Goal: Transaction & Acquisition: Purchase product/service

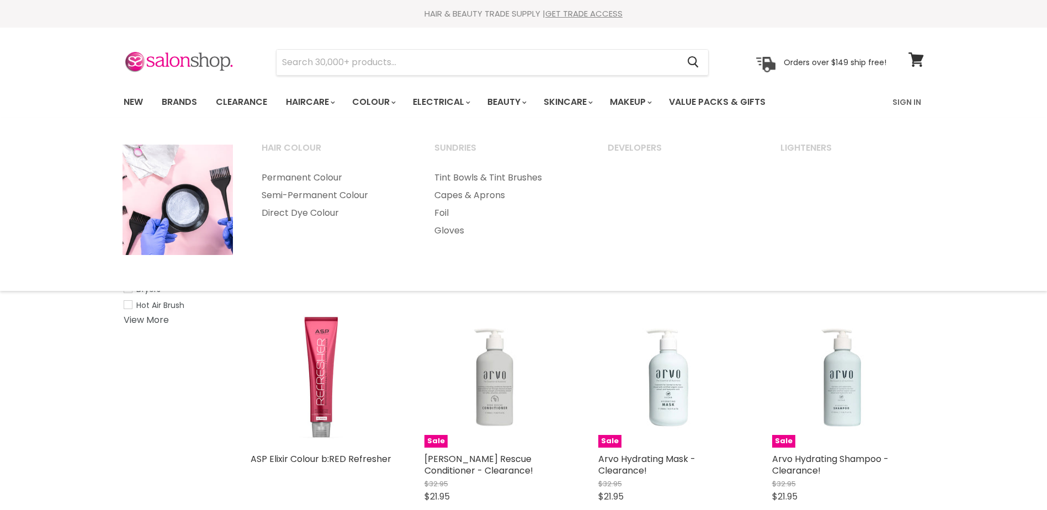
select select "created-descending"
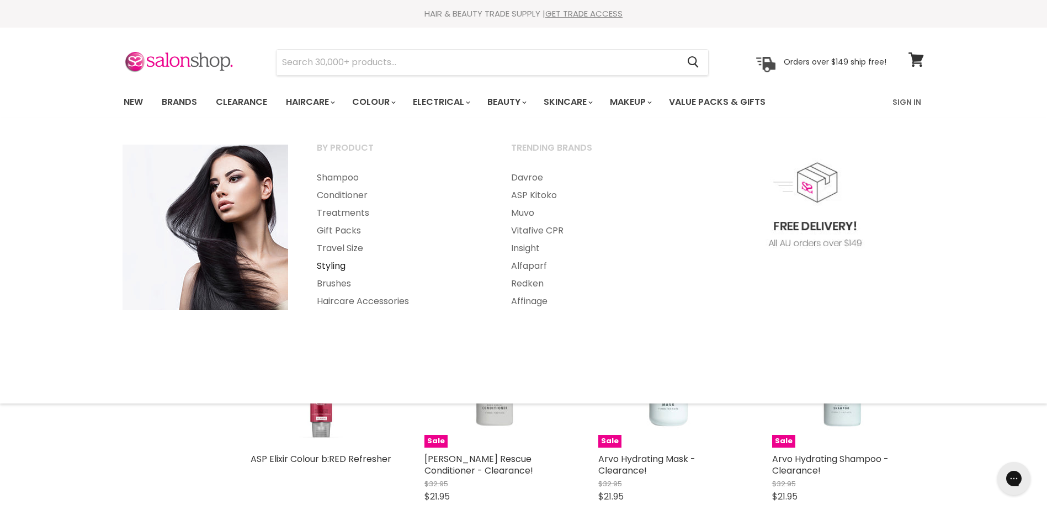
click at [335, 264] on link "Styling" at bounding box center [399, 266] width 192 height 18
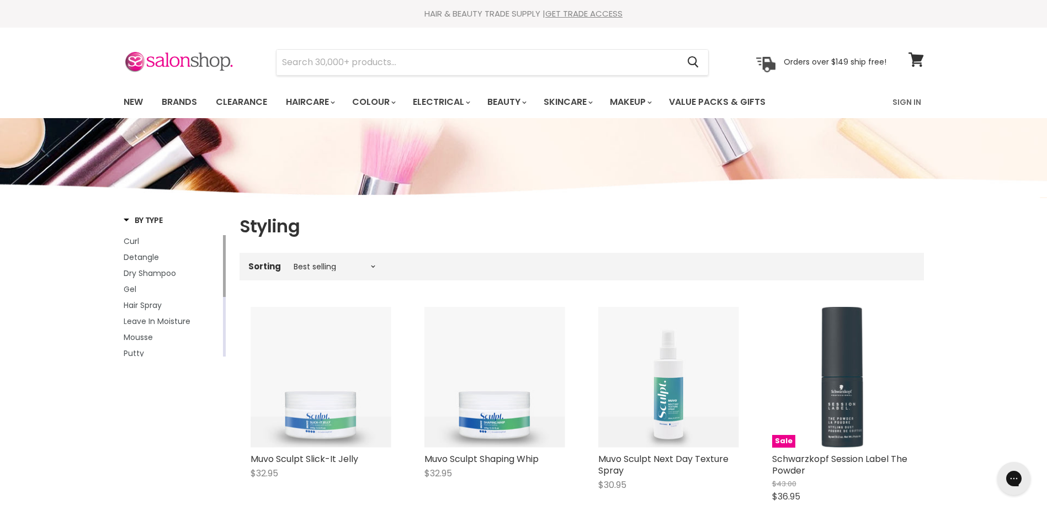
click at [269, 266] on label "Sorting" at bounding box center [264, 266] width 33 height 9
click at [129, 238] on span "Curl" at bounding box center [131, 241] width 15 height 11
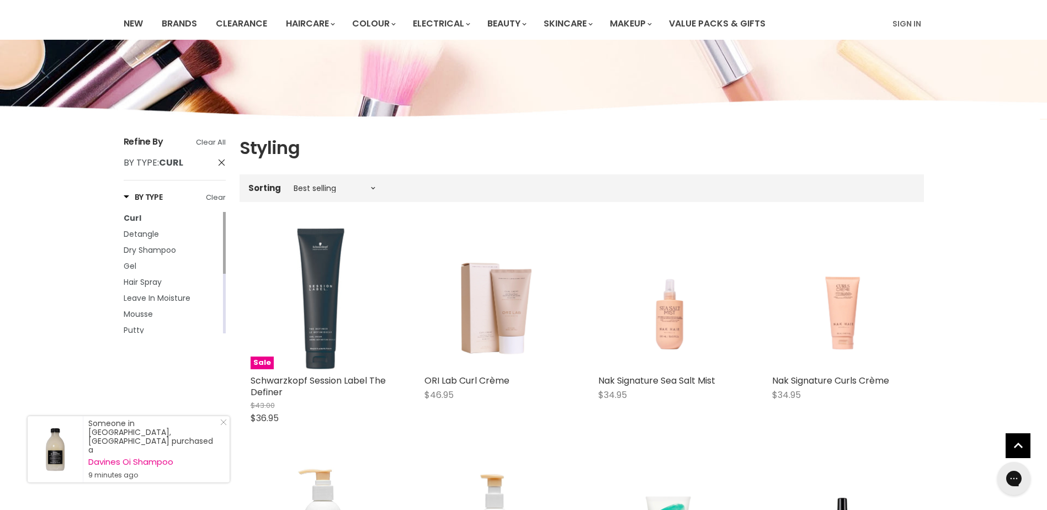
scroll to position [96, 0]
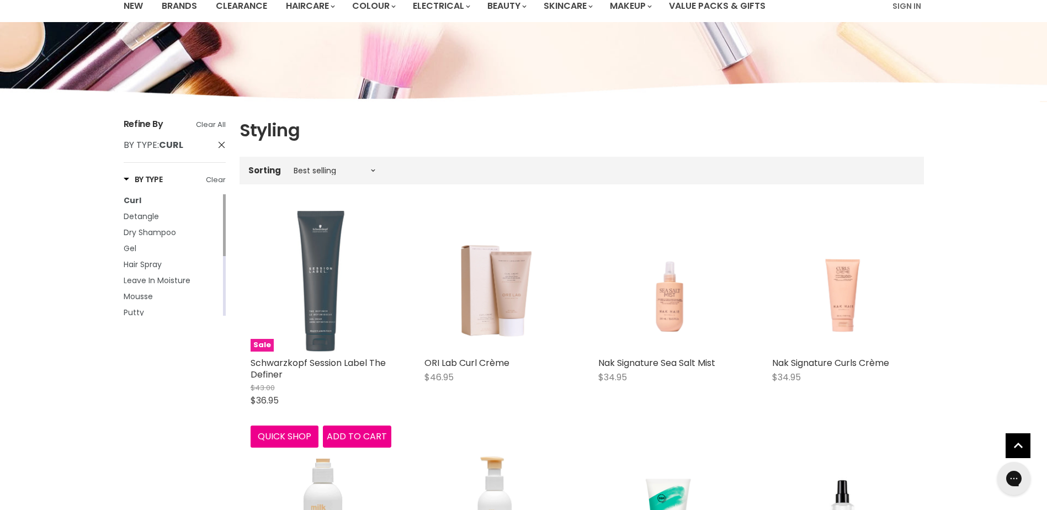
click at [324, 312] on img "Main content" at bounding box center [320, 281] width 47 height 141
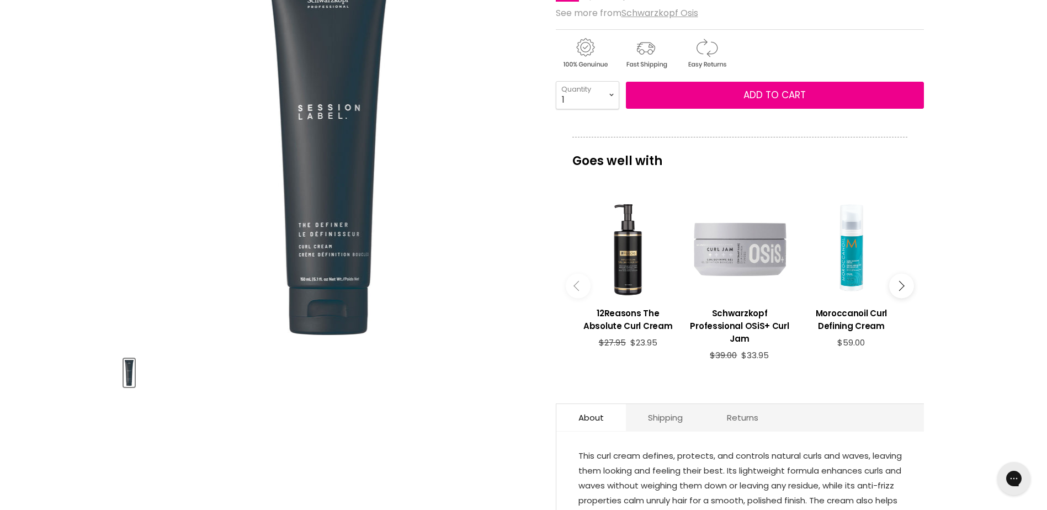
scroll to position [232, 0]
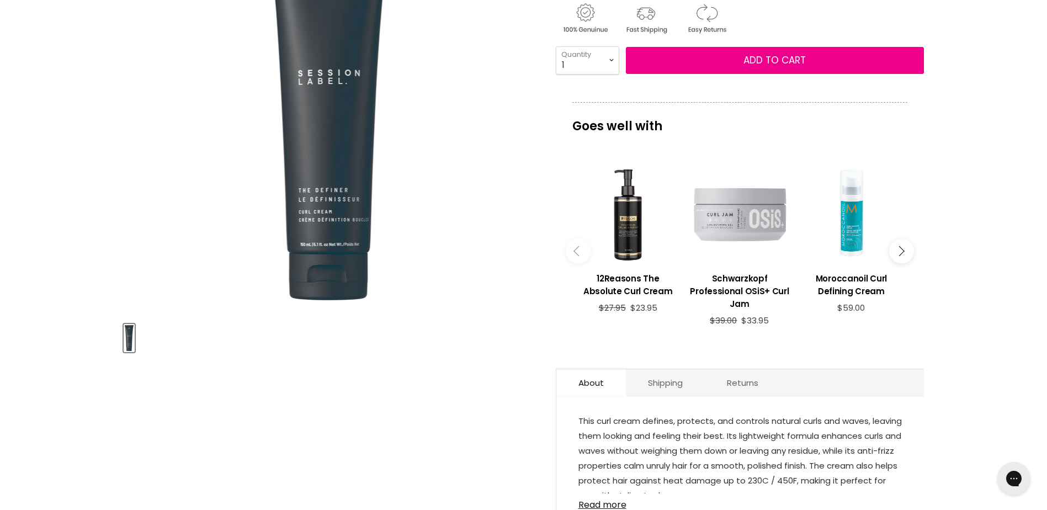
click at [743, 215] on div "Main content" at bounding box center [739, 213] width 100 height 100
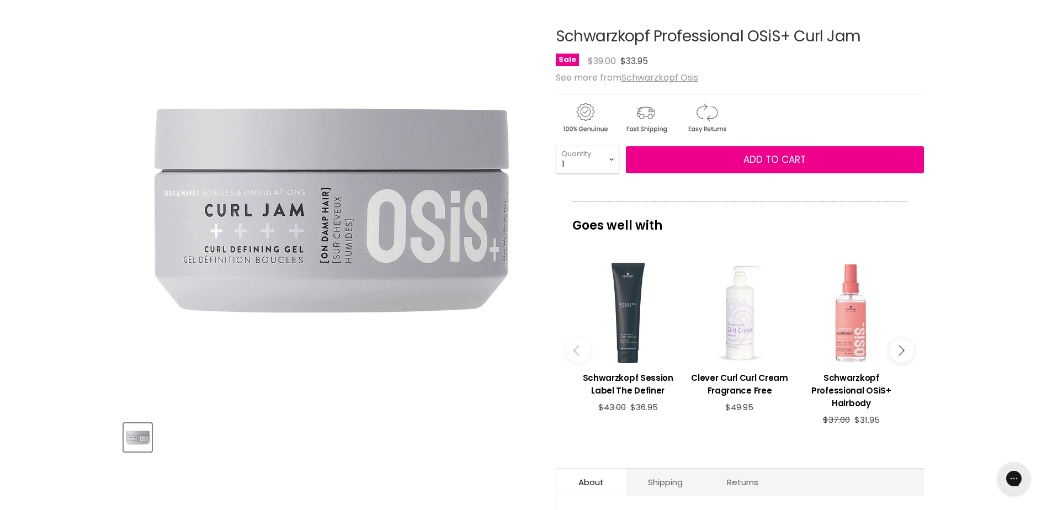
scroll to position [135, 0]
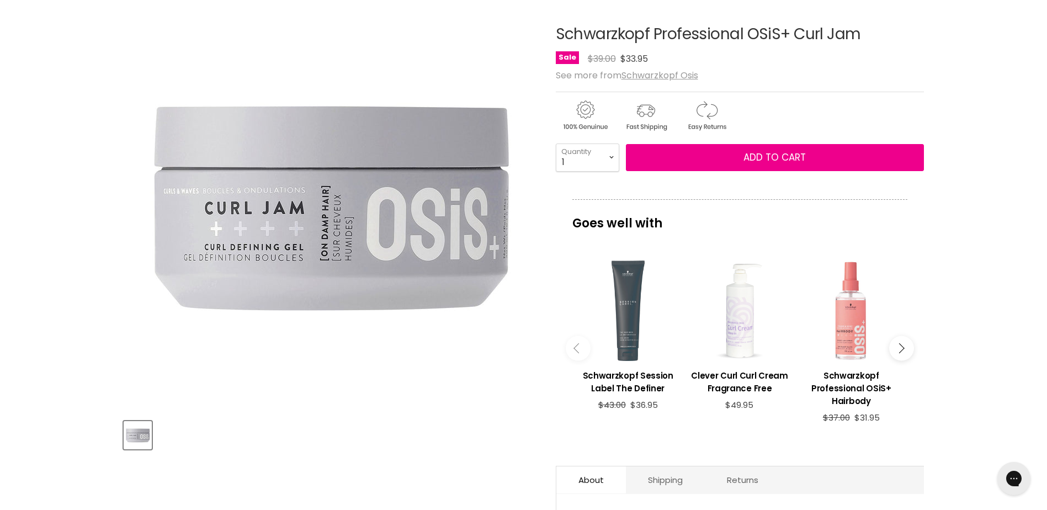
click at [622, 333] on div "Main content" at bounding box center [628, 310] width 100 height 100
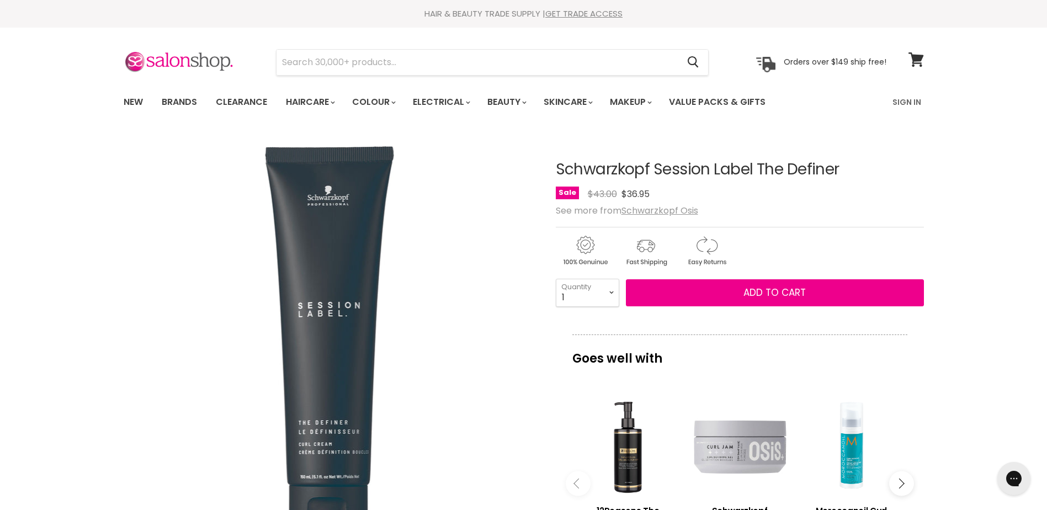
click at [1046, 51] on div "Menu Cancel" at bounding box center [523, 73] width 1047 height 90
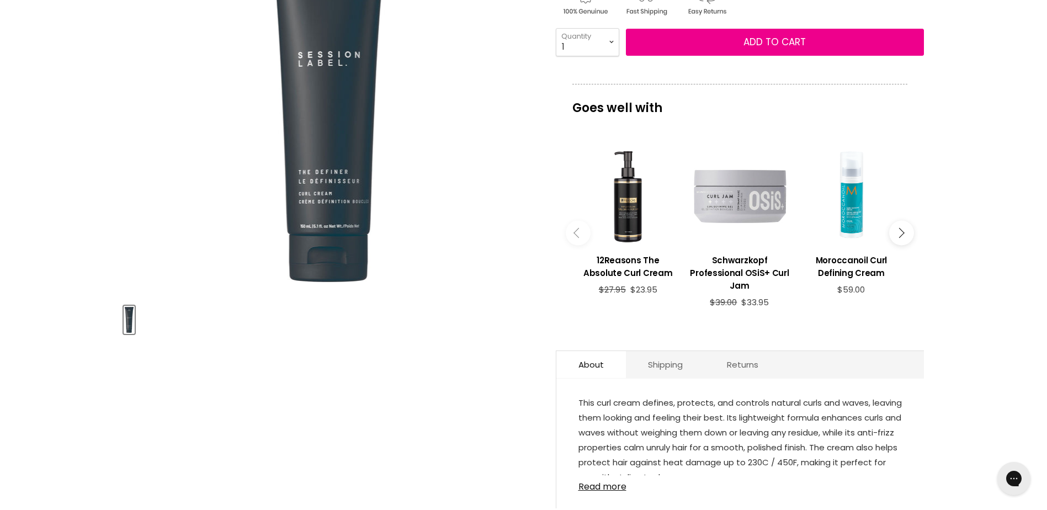
scroll to position [350, 0]
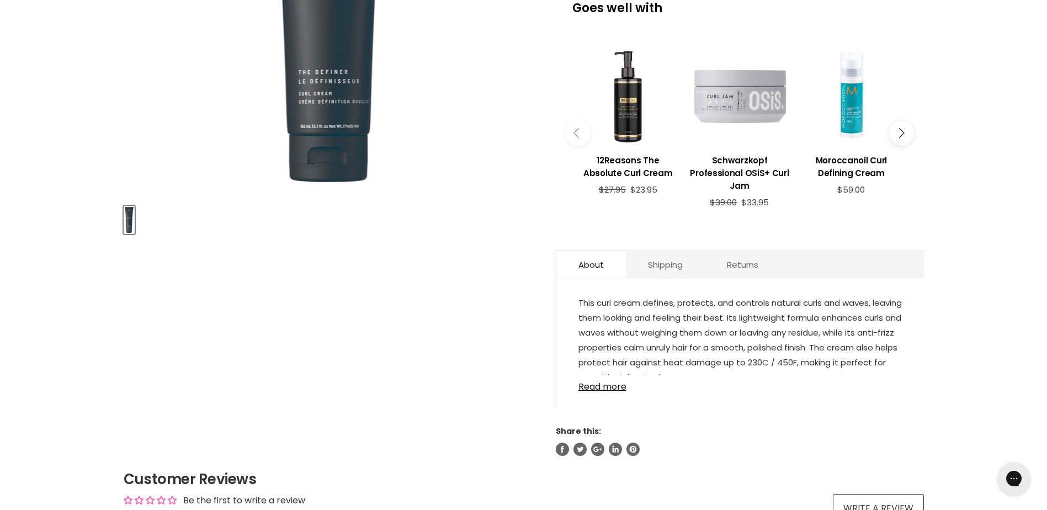
click at [734, 103] on div "Main content" at bounding box center [739, 95] width 100 height 100
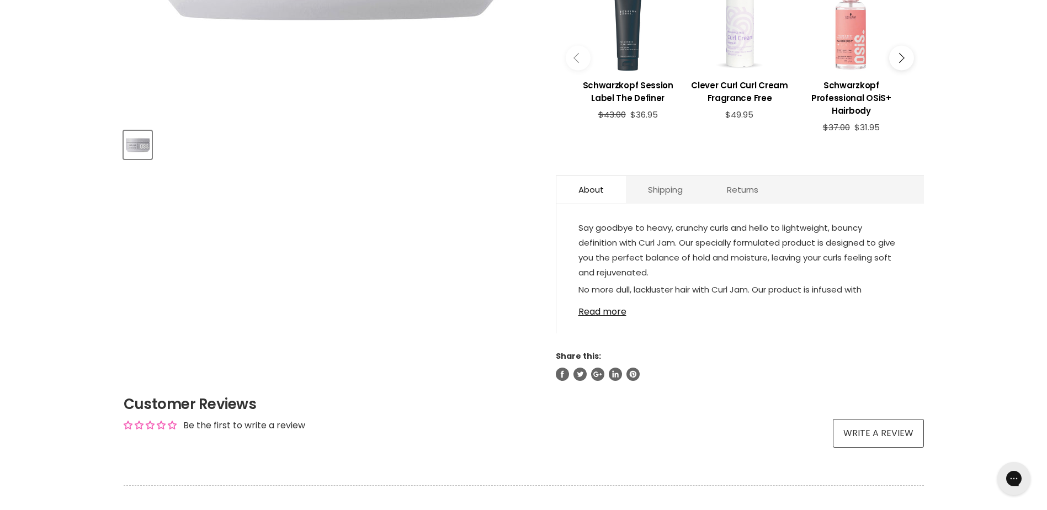
scroll to position [440, 0]
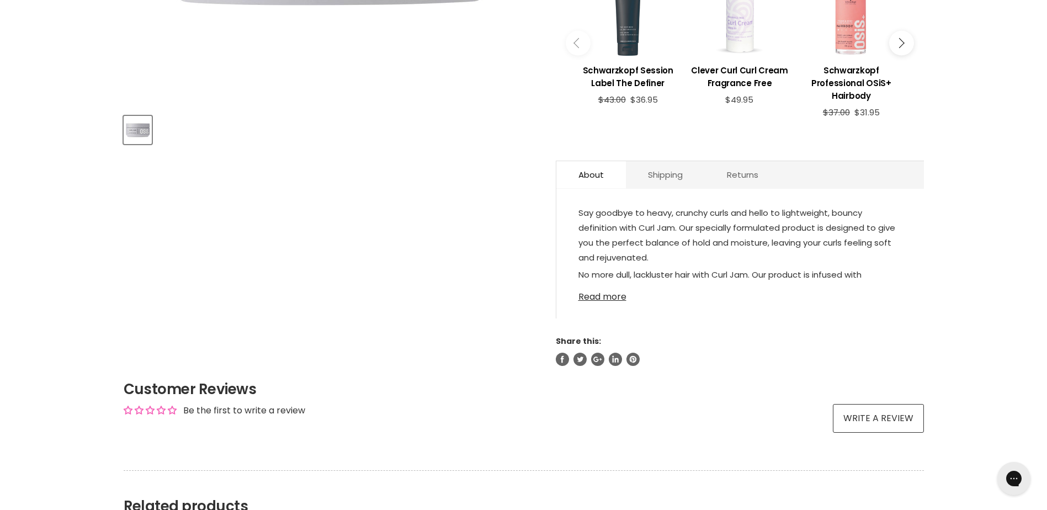
click at [607, 294] on link "Read more" at bounding box center [739, 293] width 323 height 17
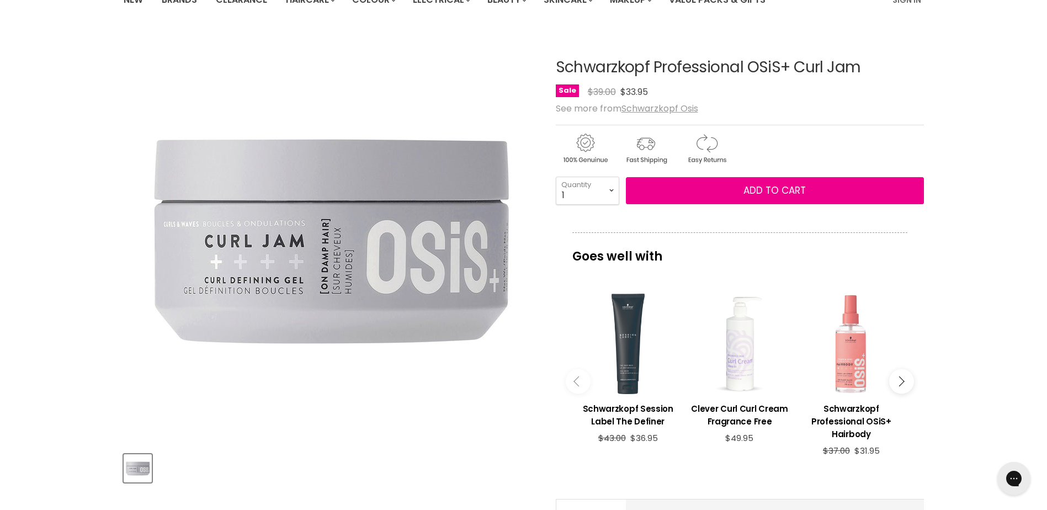
scroll to position [68, 0]
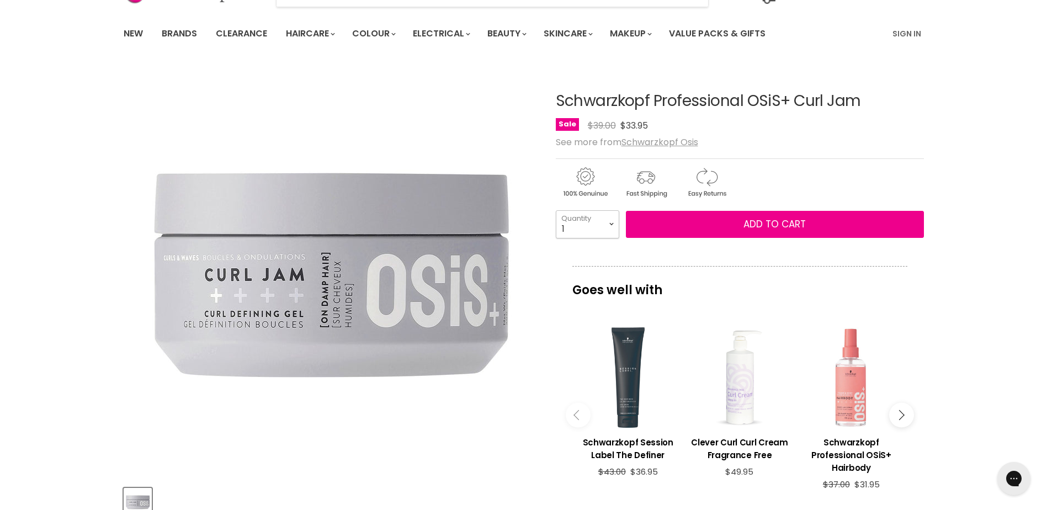
click at [606, 224] on select "1 2 3 4 5 6 7 8 9 10+" at bounding box center [587, 224] width 63 height 28
click at [766, 155] on div "Schwarzkopf Professional OSiS+ Curl Jam No reviews Sale Original Price $39.00 C…" at bounding box center [740, 508] width 368 height 887
drag, startPoint x: 1046, startPoint y: 62, endPoint x: 1038, endPoint y: 85, distance: 23.9
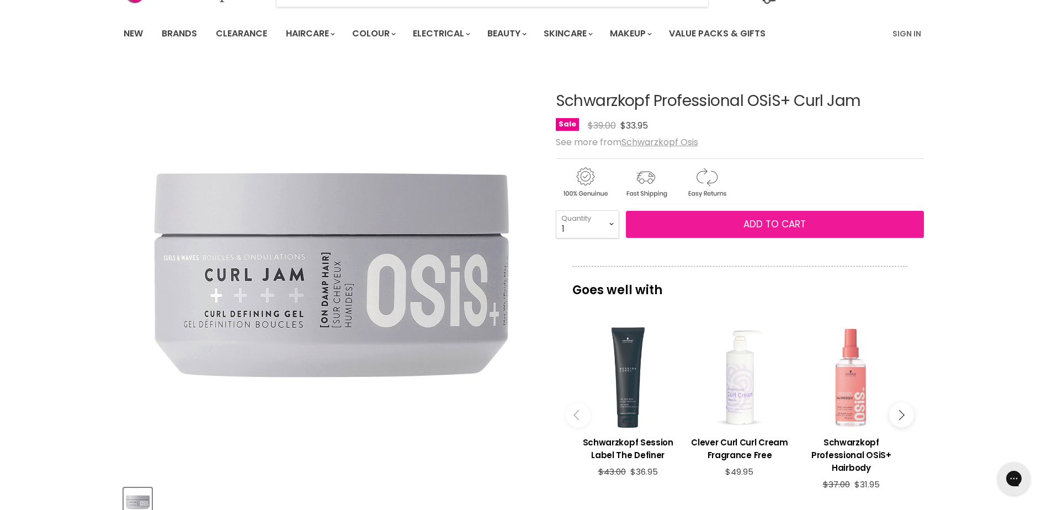
click at [716, 220] on button "Add to cart" at bounding box center [775, 225] width 298 height 28
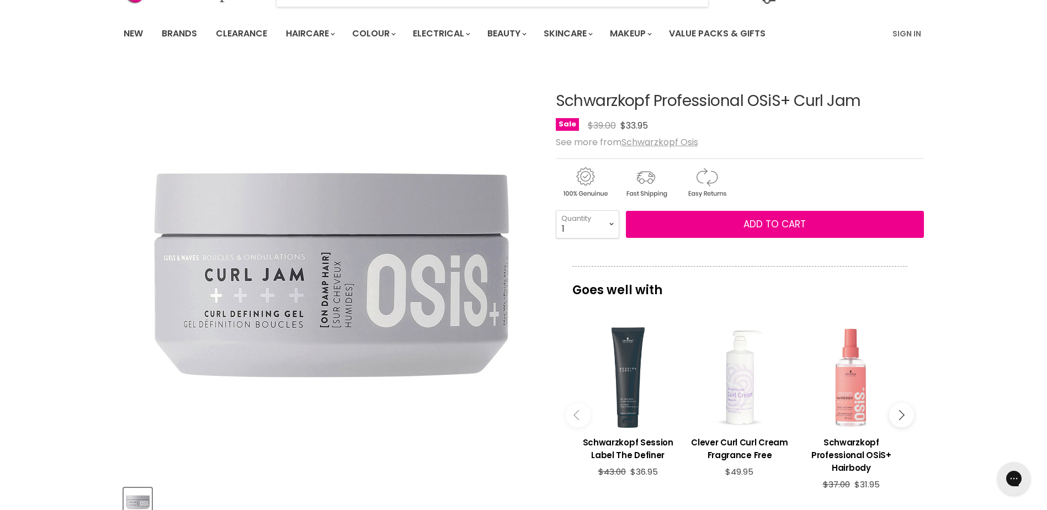
click at [871, 153] on div "Schwarzkopf Professional OSiS+ Curl Jam No reviews Sale Original Price $39.00 C…" at bounding box center [740, 508] width 368 height 887
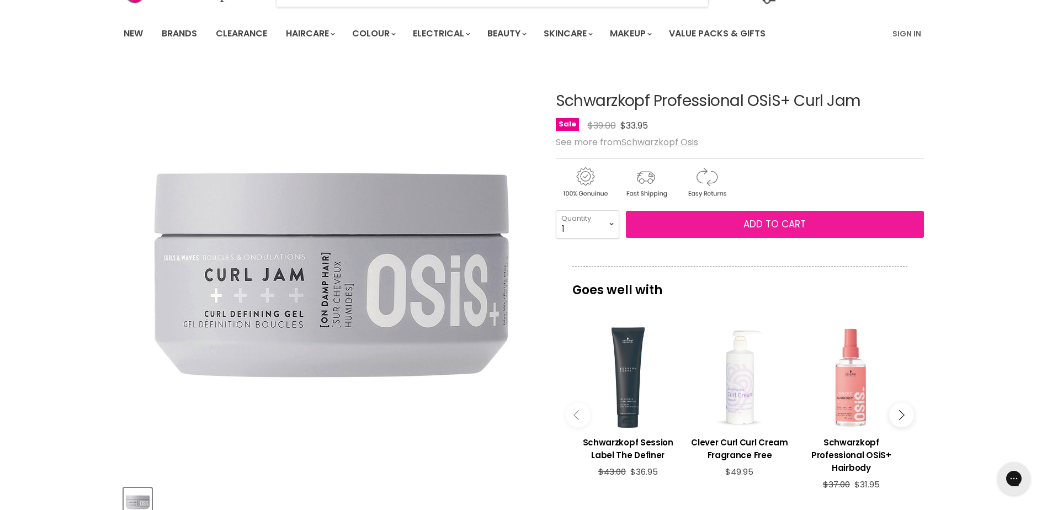
click at [788, 225] on span "Add to cart" at bounding box center [774, 223] width 62 height 13
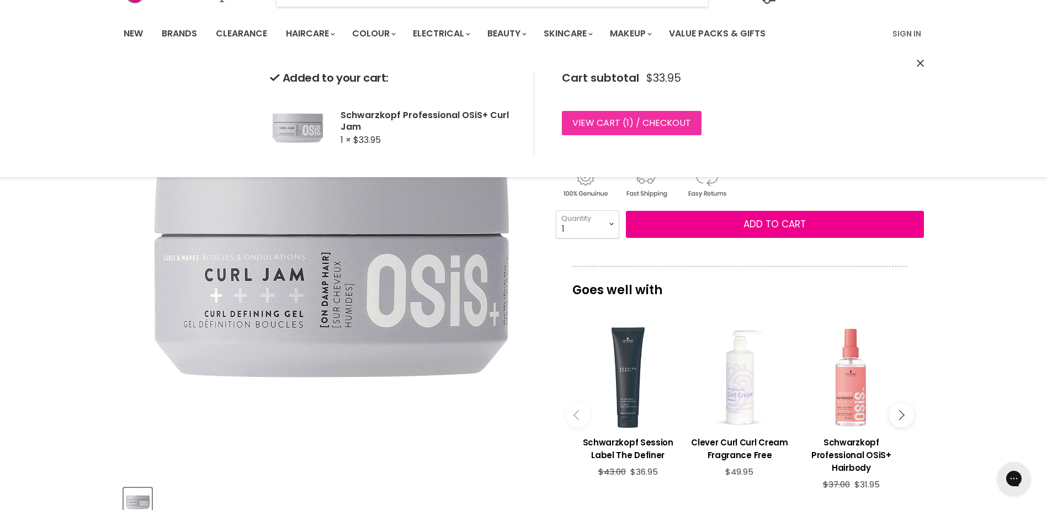
click at [627, 120] on span "1" at bounding box center [627, 122] width 3 height 13
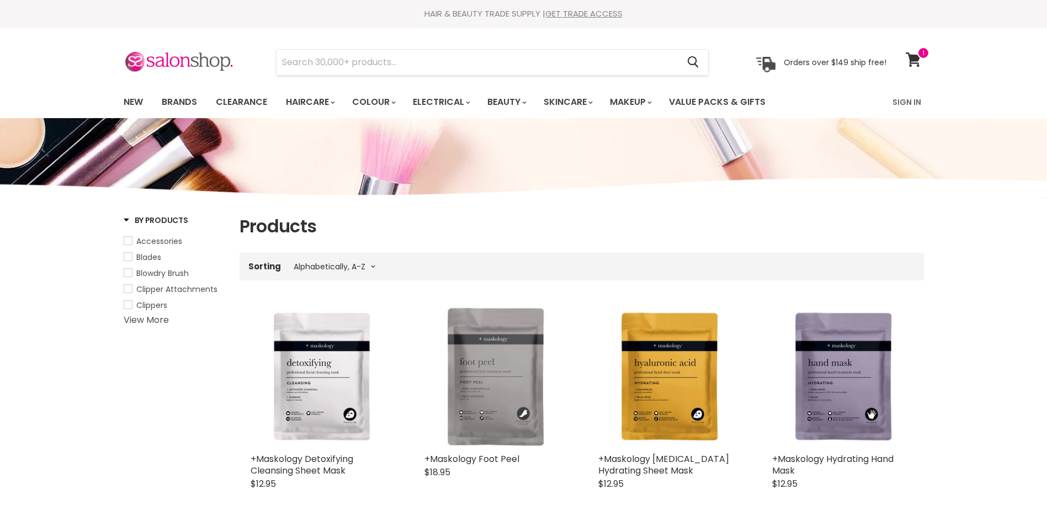
select select "title-ascending"
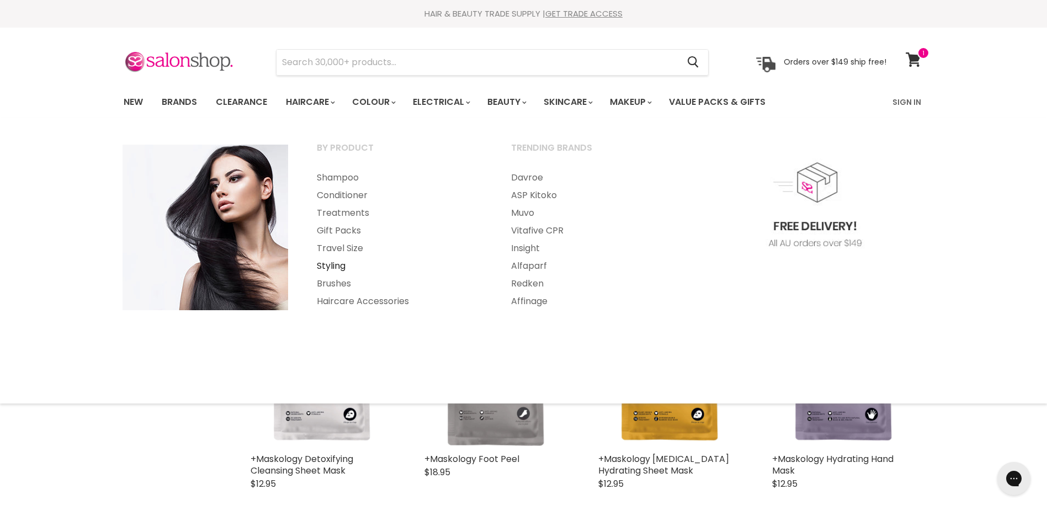
click at [334, 262] on link "Styling" at bounding box center [399, 266] width 192 height 18
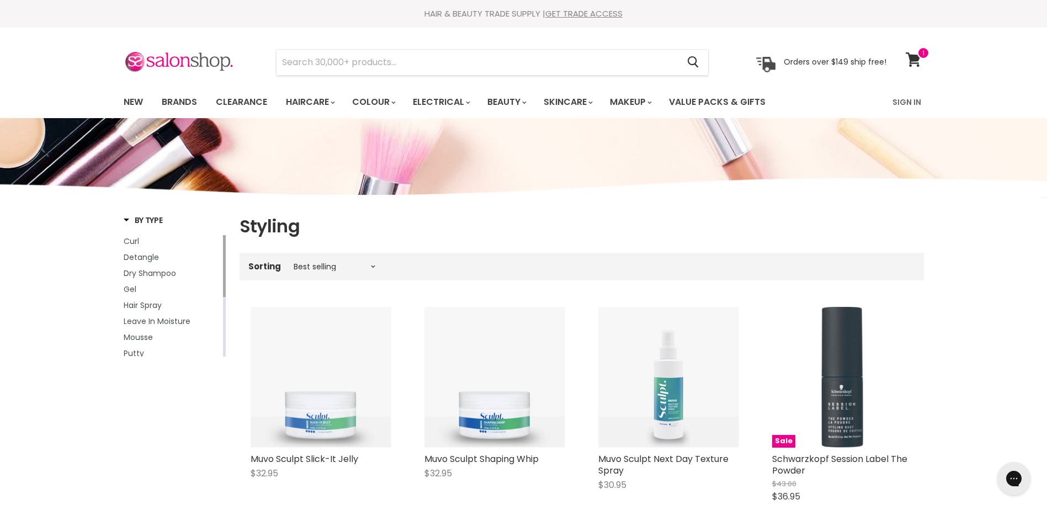
click at [266, 267] on label "Sorting" at bounding box center [264, 266] width 33 height 9
click at [372, 270] on select "Best selling Featured Price, low to high Price, high to low Alphabetically, A-Z…" at bounding box center [334, 266] width 93 height 9
click at [423, 253] on nav "Sorting Best selling Featured Price, low to high Price, high to low Alphabetica…" at bounding box center [581, 266] width 684 height 27
click at [134, 240] on span "Curl" at bounding box center [131, 241] width 15 height 11
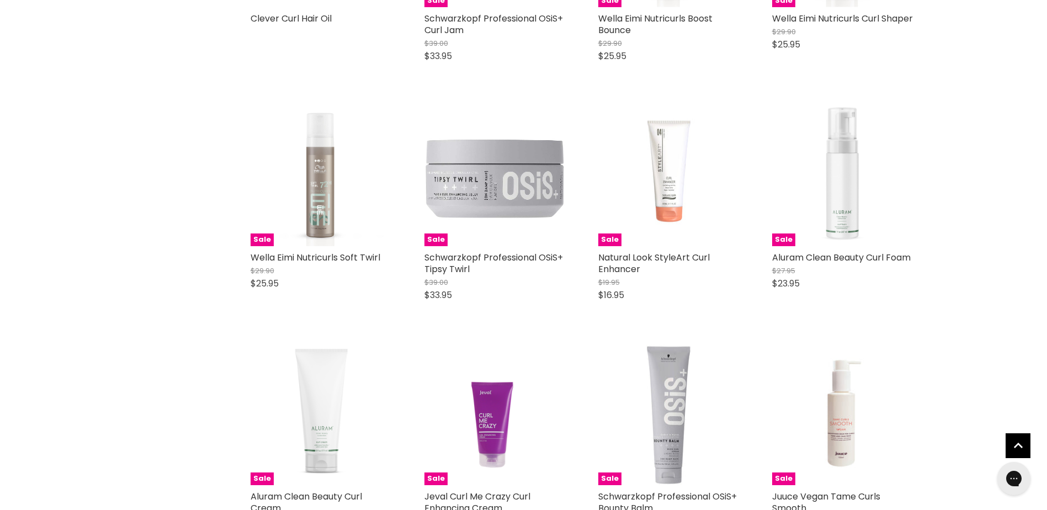
scroll to position [1164, 0]
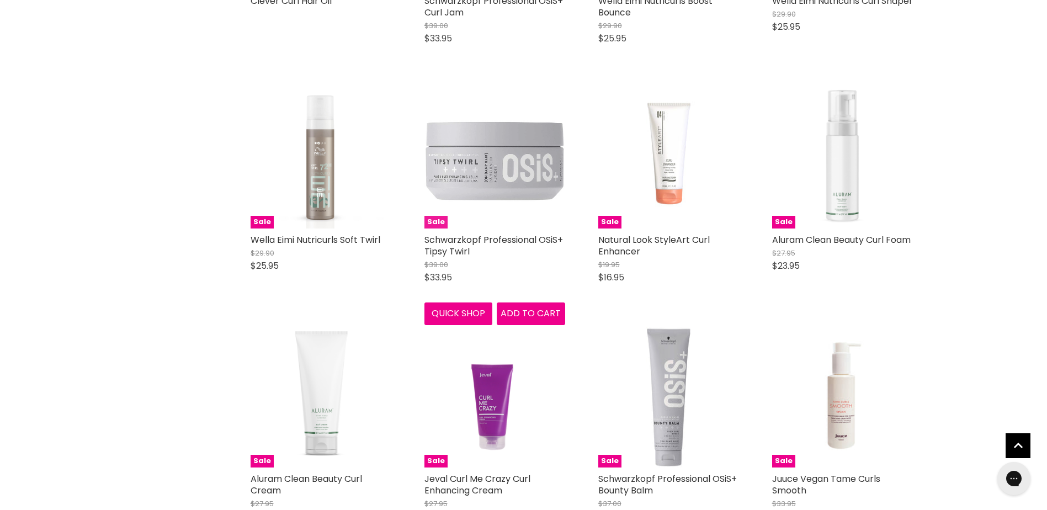
click at [471, 174] on img "Main content" at bounding box center [494, 158] width 141 height 141
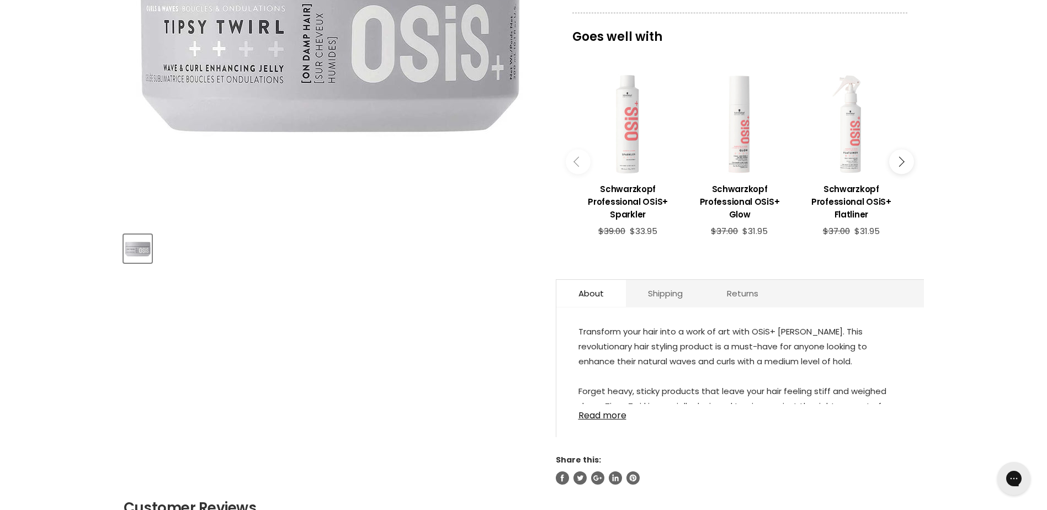
scroll to position [354, 0]
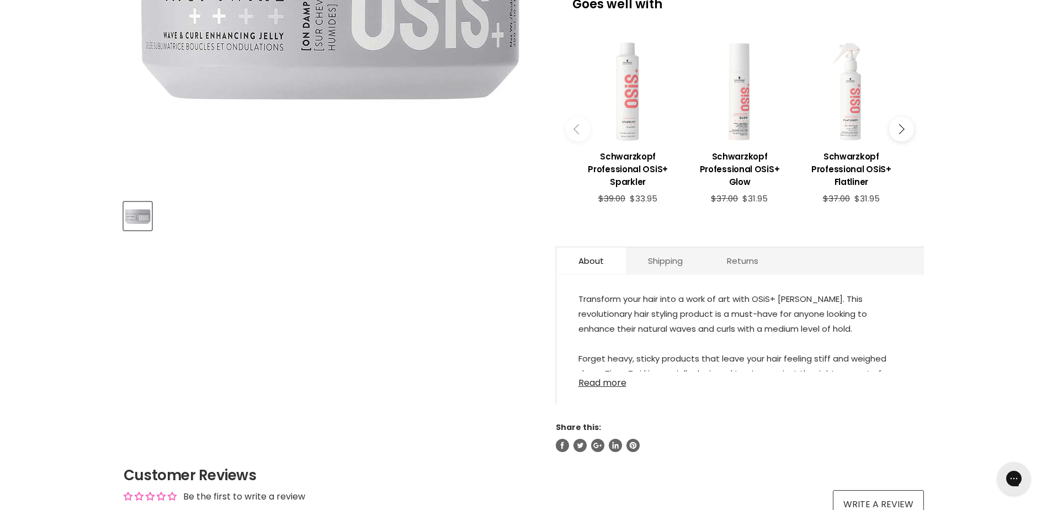
click at [615, 381] on link "Read more" at bounding box center [739, 379] width 323 height 17
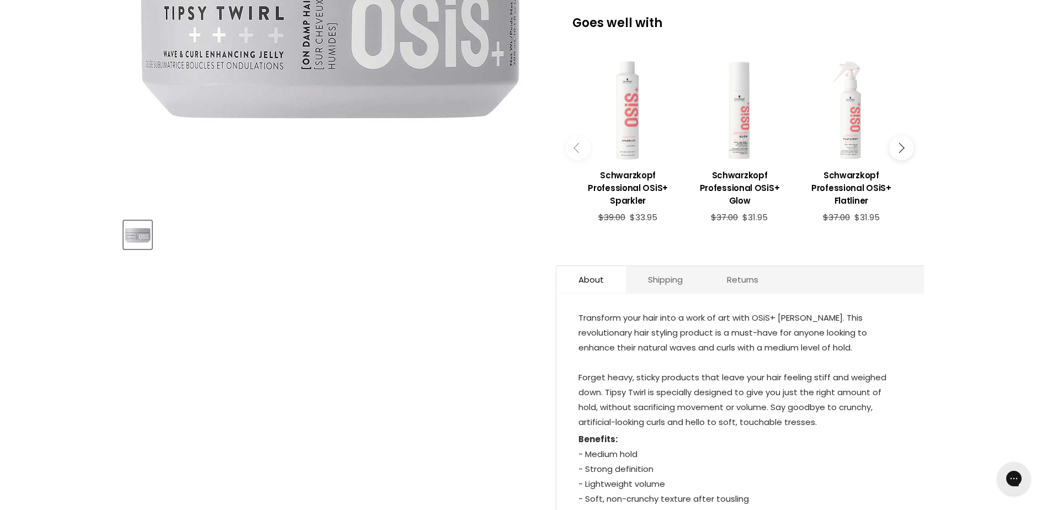
scroll to position [179, 0]
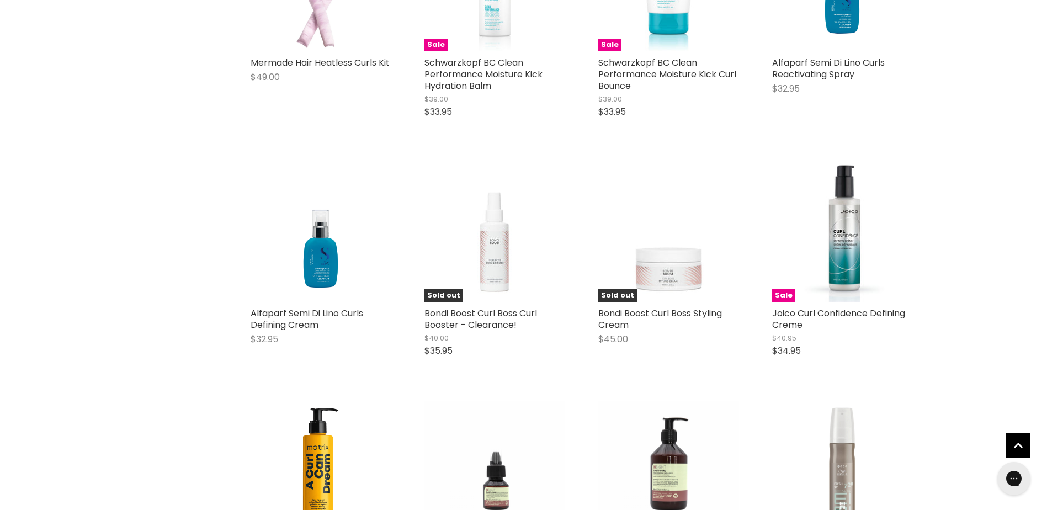
scroll to position [2373, 0]
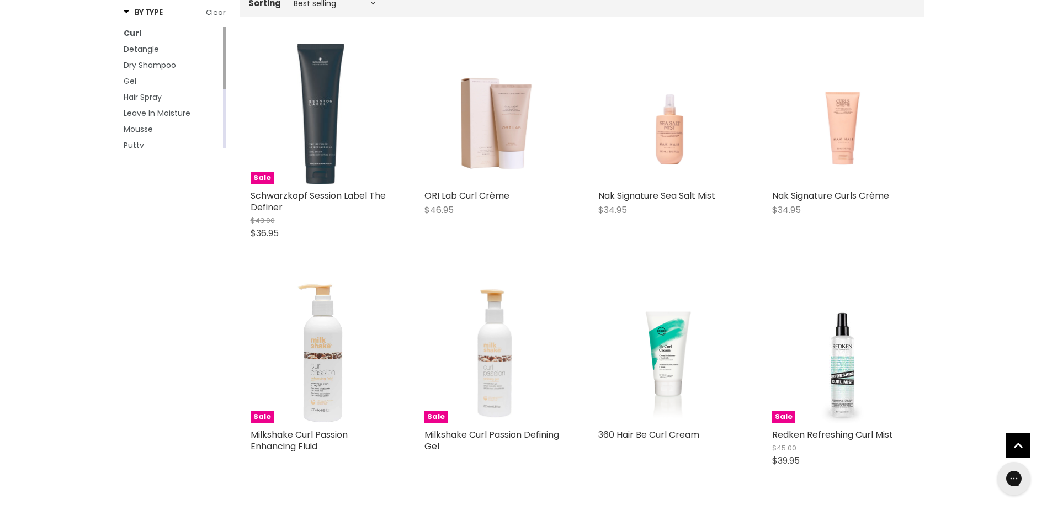
scroll to position [226, 0]
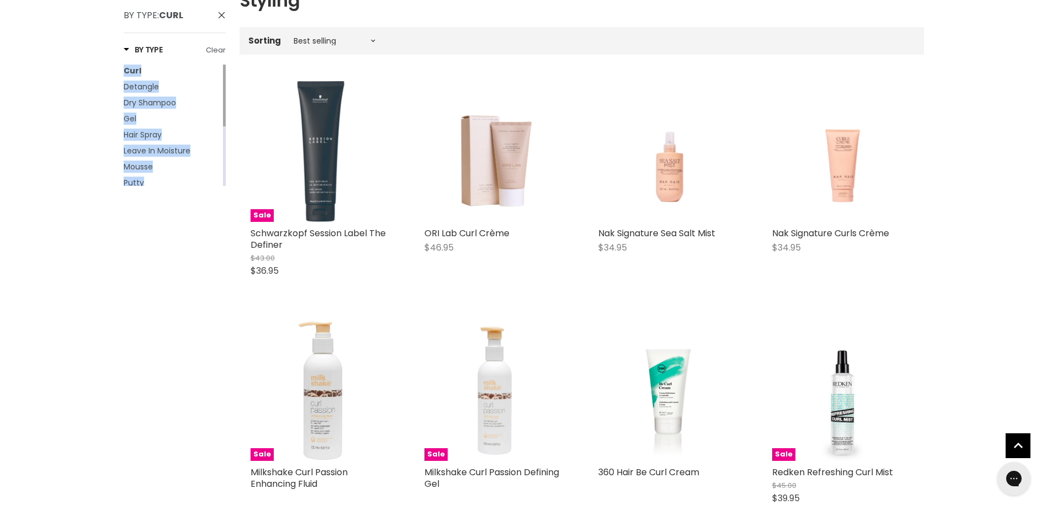
drag, startPoint x: 226, startPoint y: 120, endPoint x: 223, endPoint y: 132, distance: 12.6
drag, startPoint x: 226, startPoint y: 124, endPoint x: 224, endPoint y: 132, distance: 8.6
drag, startPoint x: 224, startPoint y: 132, endPoint x: 193, endPoint y: 130, distance: 31.0
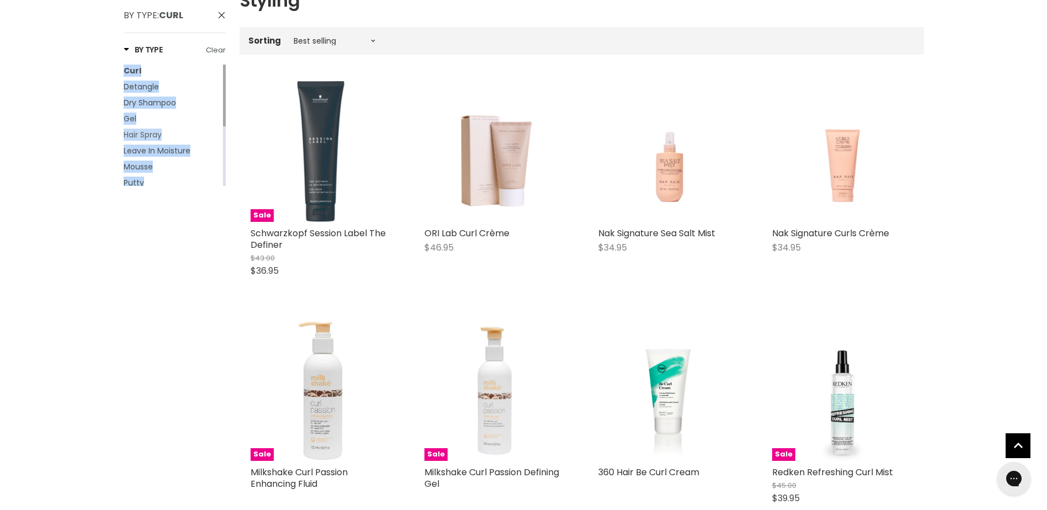
click at [193, 129] on link "Hair Spray" at bounding box center [172, 135] width 97 height 12
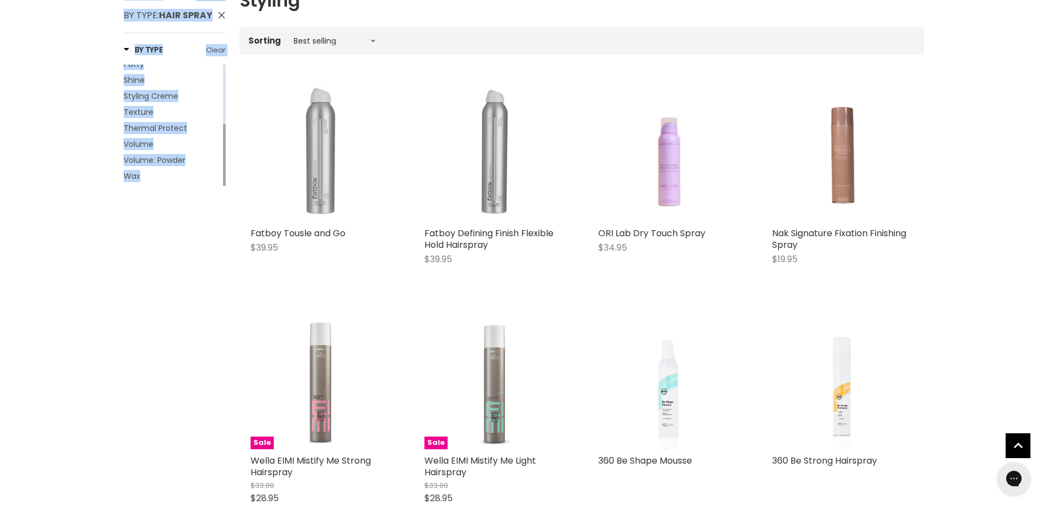
drag, startPoint x: 225, startPoint y: 125, endPoint x: 214, endPoint y: 197, distance: 72.6
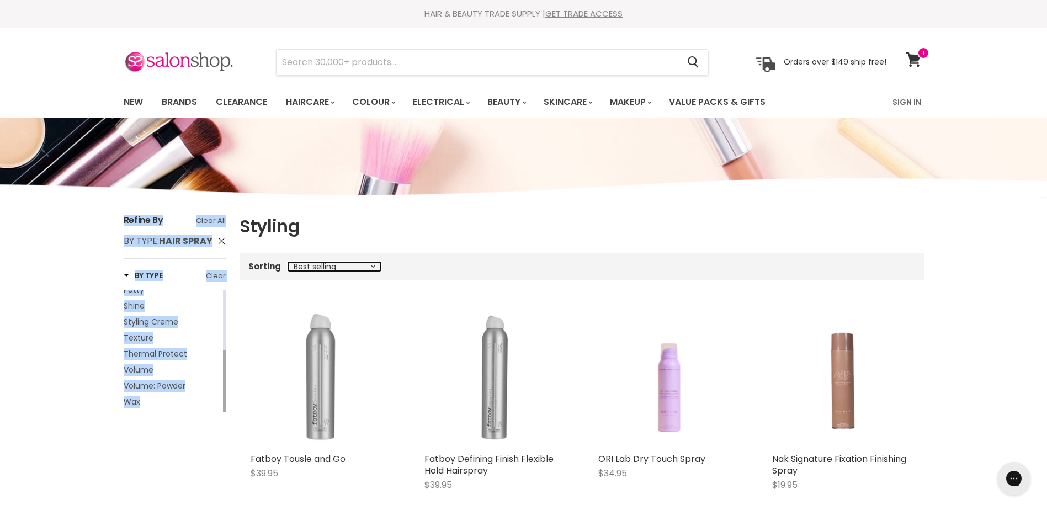
click at [371, 264] on select "Best selling Featured Price, low to high Price, high to low Alphabetically, A-Z…" at bounding box center [334, 266] width 93 height 9
select select "title-ascending"
click at [288, 262] on select "Best selling Featured Price, low to high Price, high to low Alphabetically, A-Z…" at bounding box center [334, 266] width 93 height 9
select select "title-ascending"
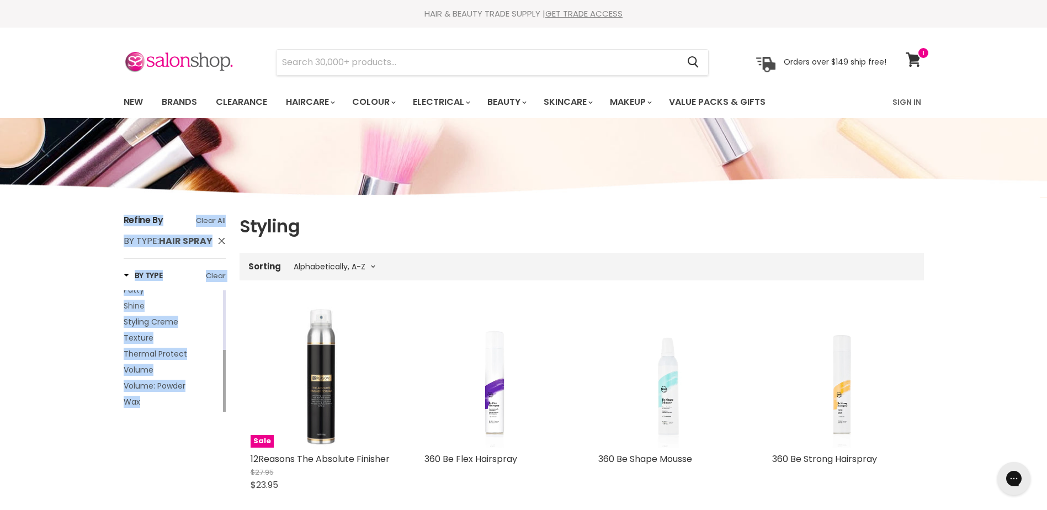
click at [191, 307] on link "Shine" at bounding box center [172, 306] width 97 height 12
select select "title-ascending"
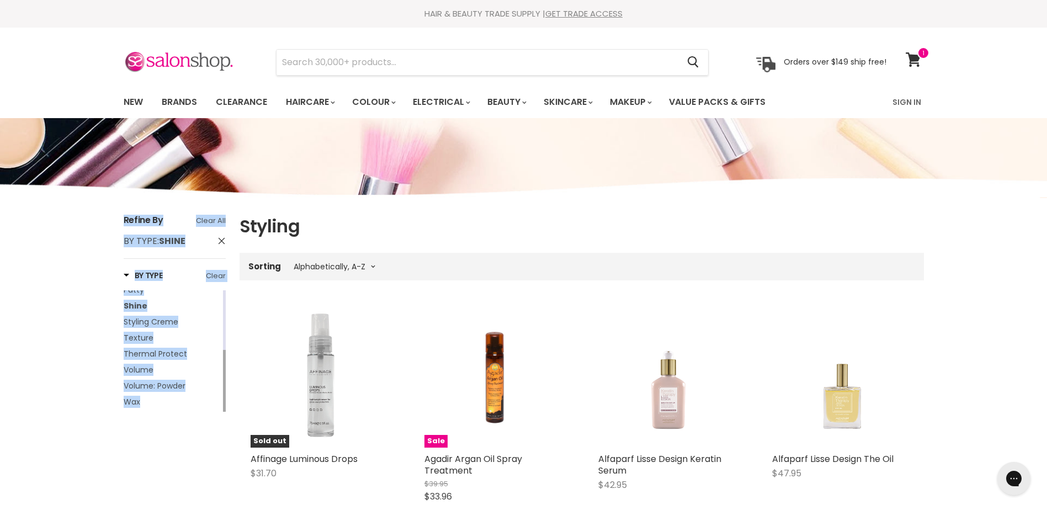
click at [179, 265] on div "Refine By Clear All By Type : Shine By Type Clear Curl Detangle Dry Shampoo Gel…" at bounding box center [175, 319] width 102 height 208
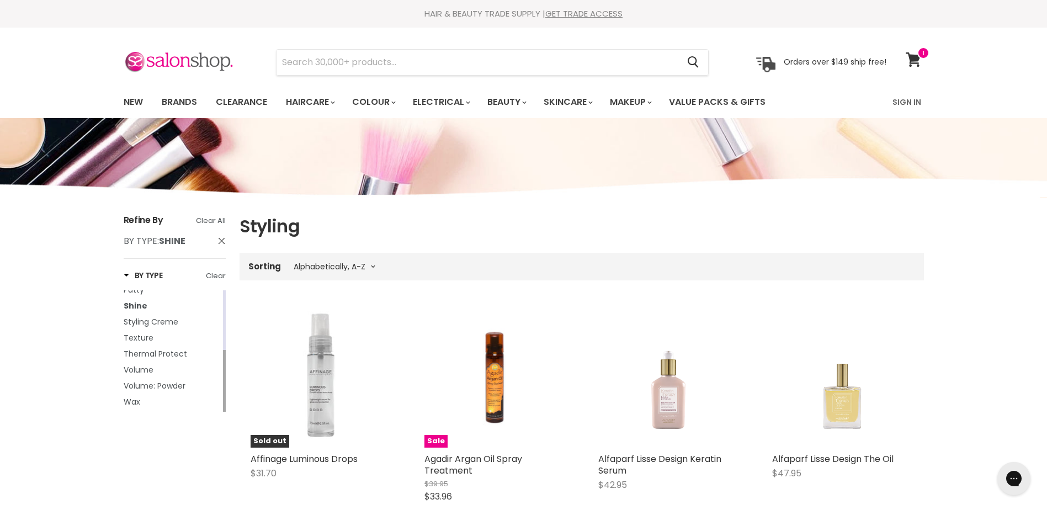
click at [221, 239] on span "By Type: Shine" at bounding box center [221, 240] width 8 height 8
select select "title-ascending"
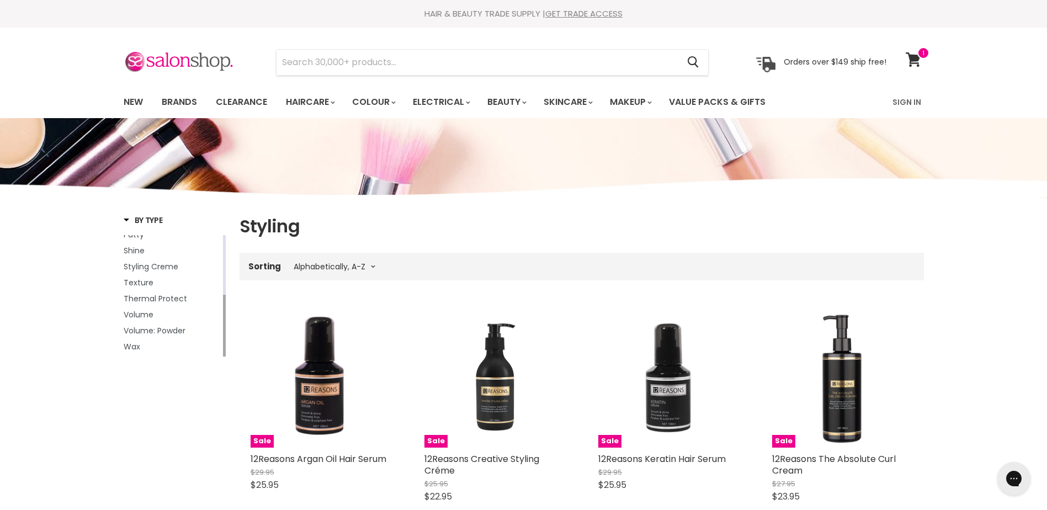
drag, startPoint x: 227, startPoint y: 310, endPoint x: 228, endPoint y: 261, distance: 49.1
drag, startPoint x: 226, startPoint y: 291, endPoint x: 227, endPoint y: 232, distance: 59.6
click at [129, 239] on span "Curl" at bounding box center [131, 241] width 15 height 11
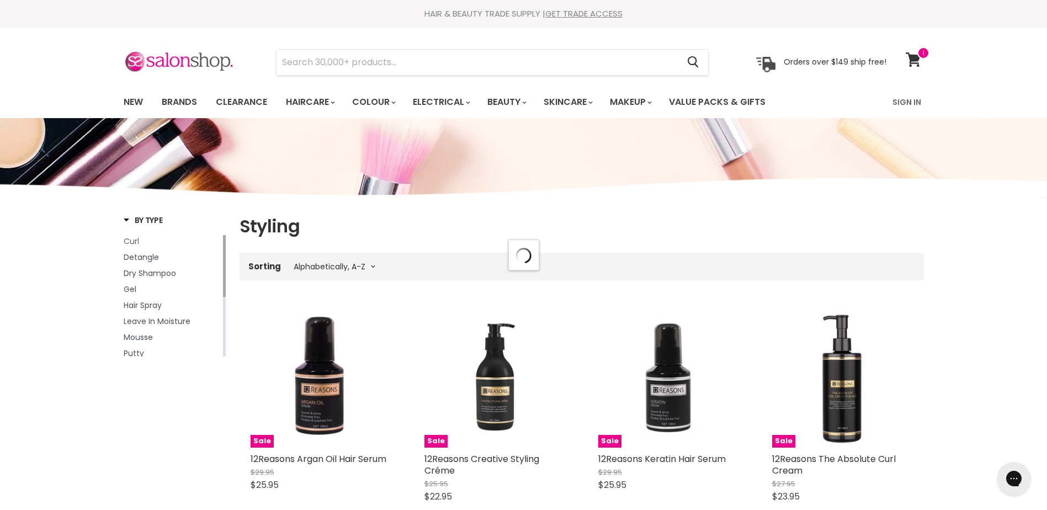
select select "title-ascending"
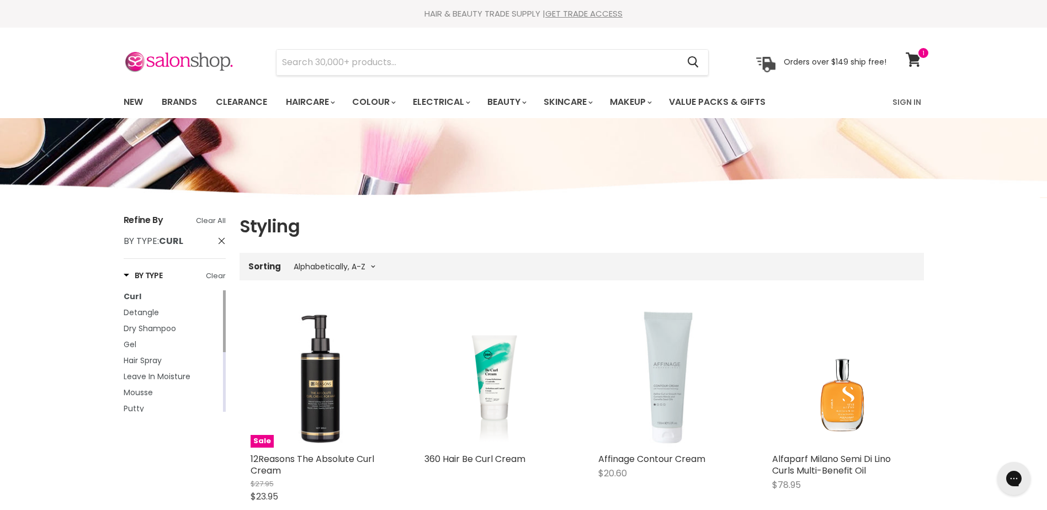
click at [710, 431] on figure "Main content" at bounding box center [668, 377] width 141 height 141
select select "title-ascending"
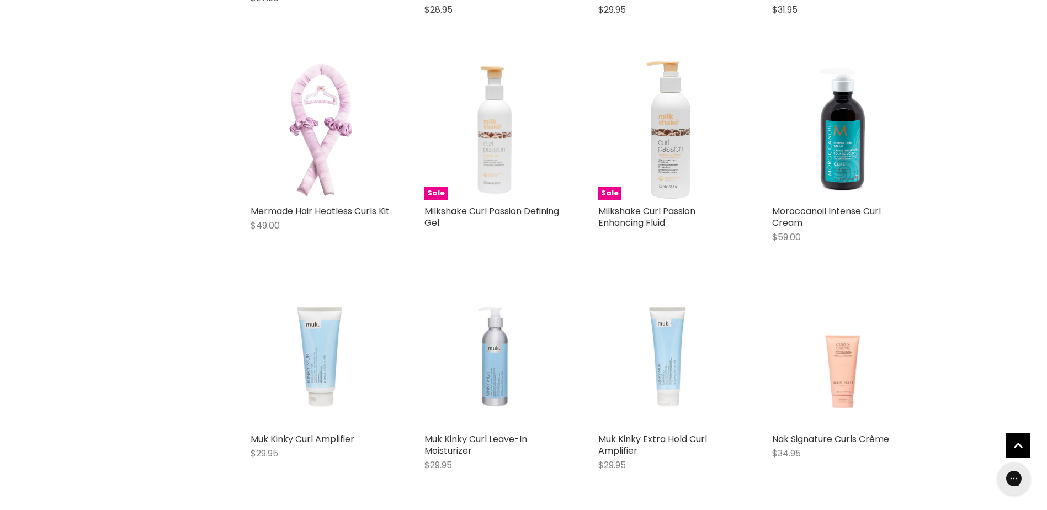
scroll to position [2587, 0]
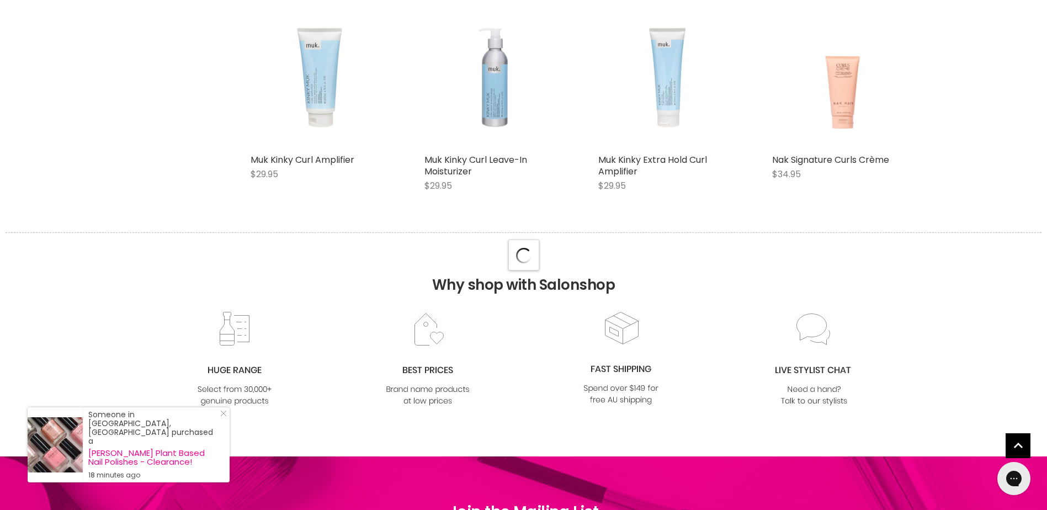
select select "title-ascending"
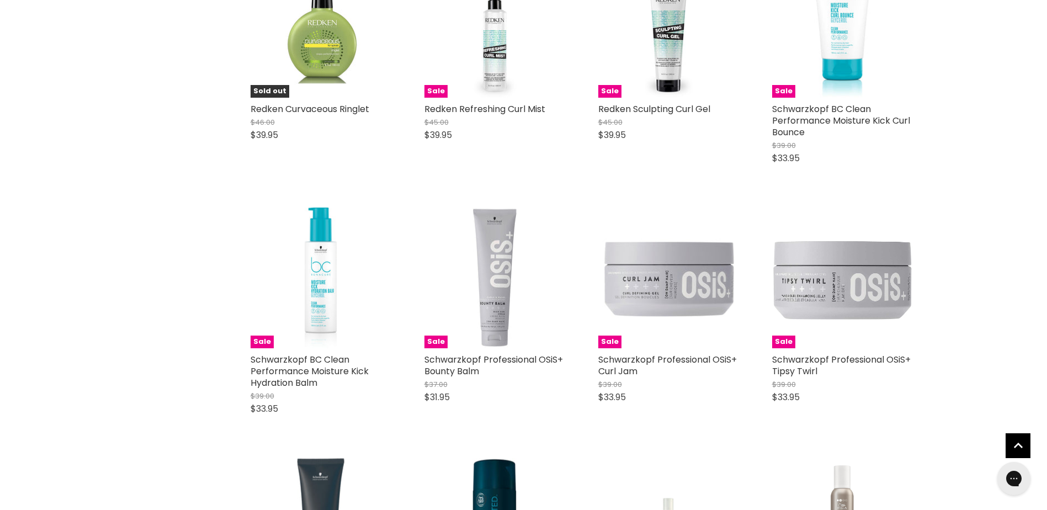
scroll to position [3622, 0]
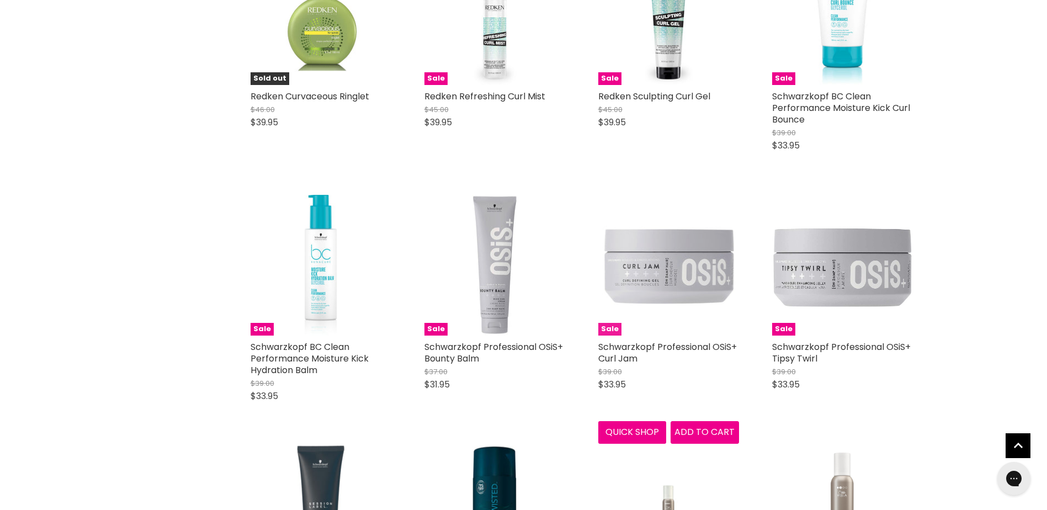
click at [655, 282] on img "Main content" at bounding box center [668, 265] width 141 height 141
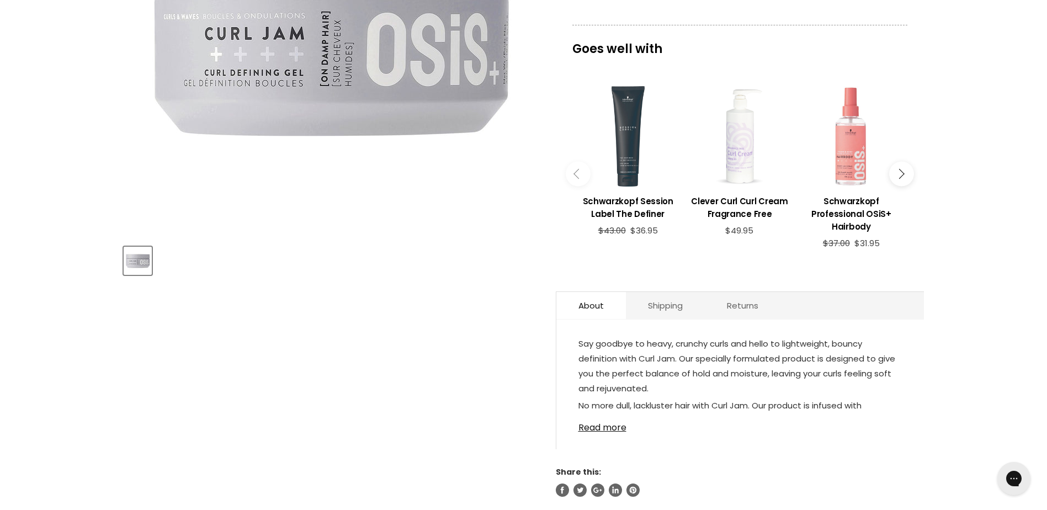
scroll to position [313, 0]
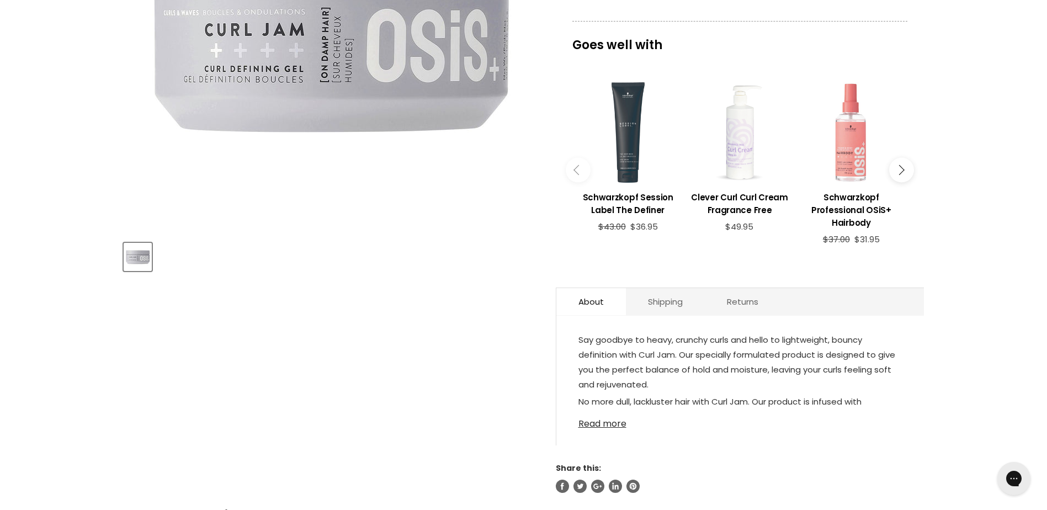
click at [599, 424] on link "Read more" at bounding box center [739, 420] width 323 height 17
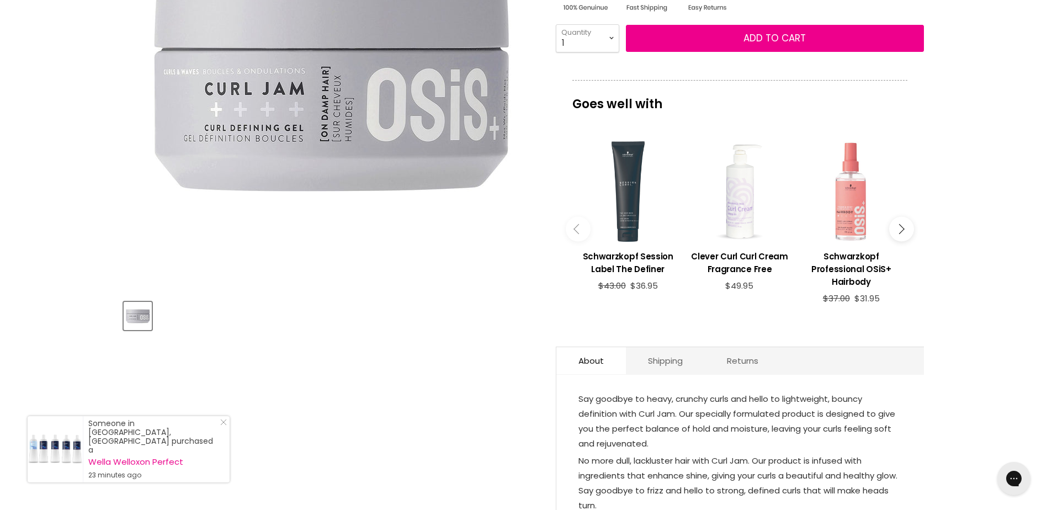
scroll to position [249, 0]
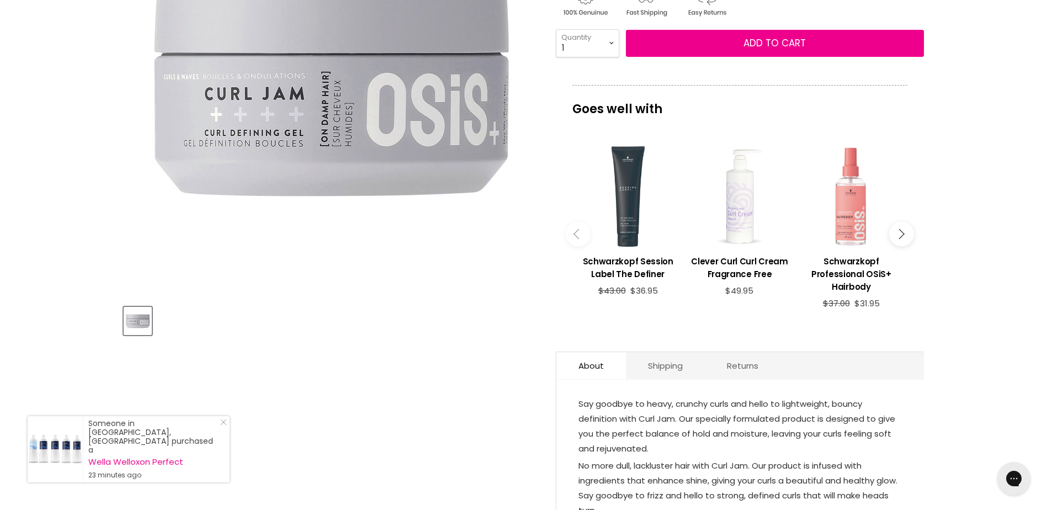
click at [127, 318] on img "Product thumbnails" at bounding box center [138, 321] width 26 height 26
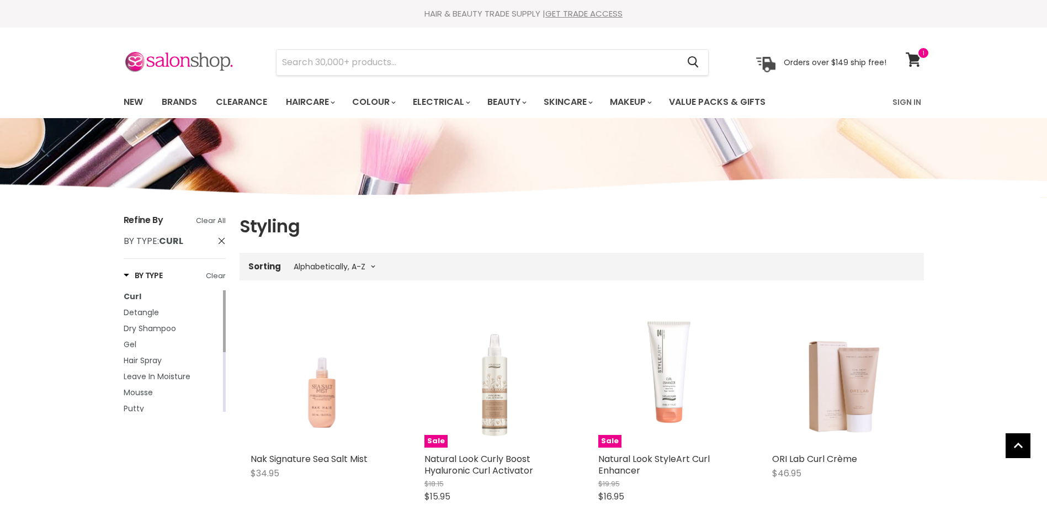
select select "title-ascending"
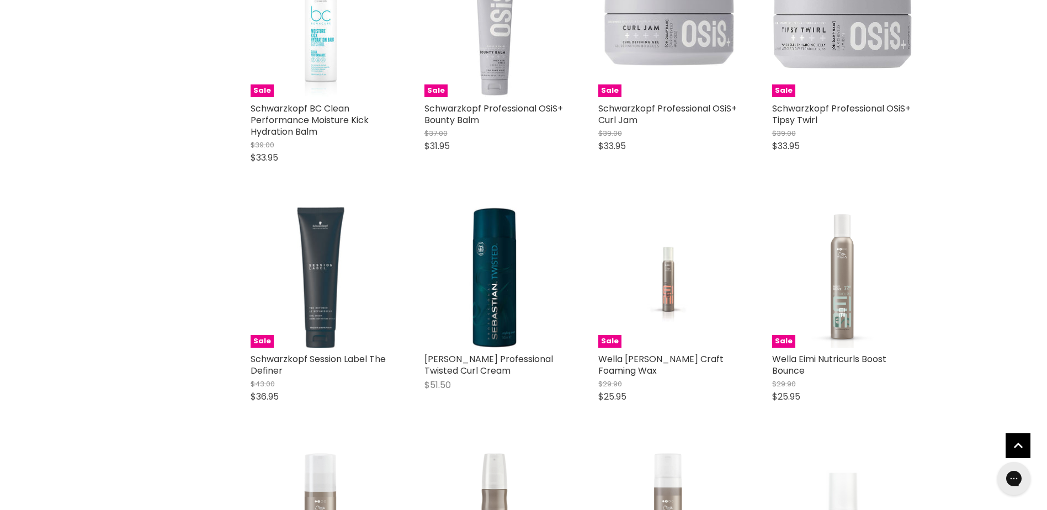
scroll to position [1083, 0]
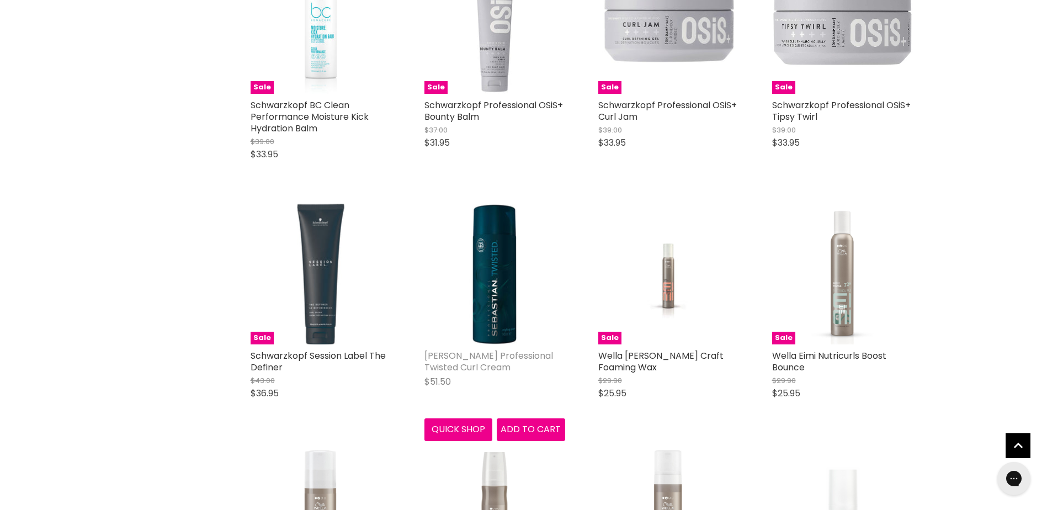
click at [446, 360] on link "[PERSON_NAME] Professional Twisted Curl Cream" at bounding box center [488, 361] width 129 height 24
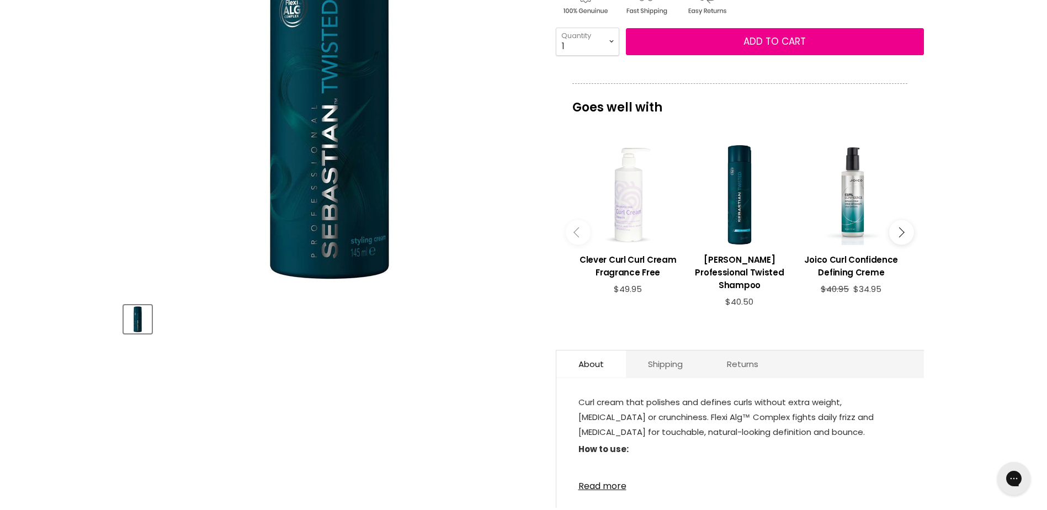
scroll to position [324, 0]
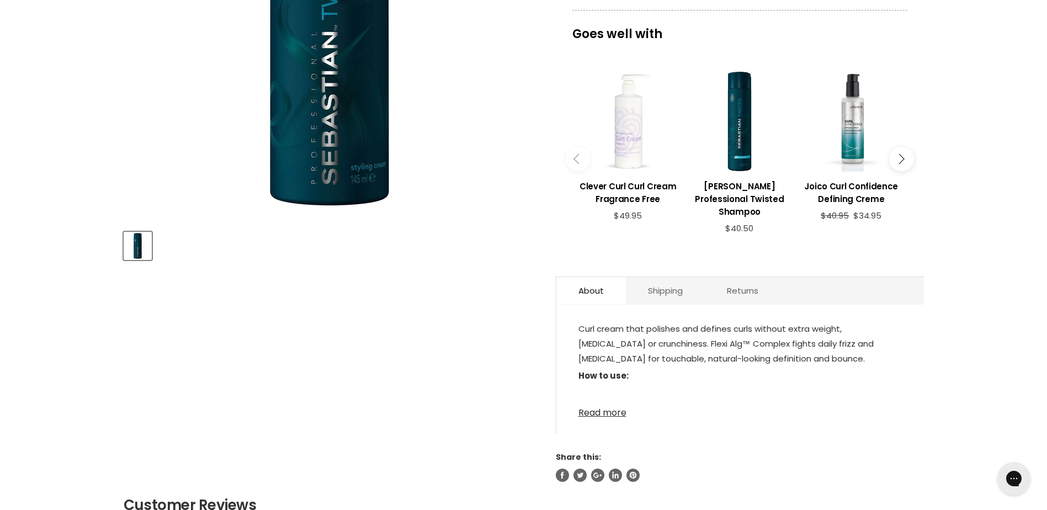
click at [612, 414] on link "Read more" at bounding box center [739, 409] width 323 height 17
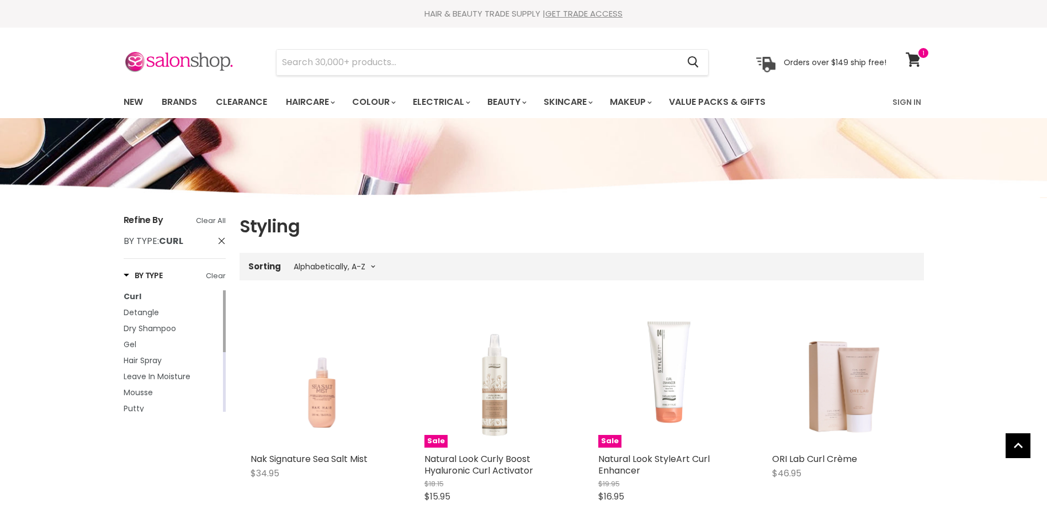
select select "title-ascending"
click at [913, 57] on icon at bounding box center [912, 59] width 15 height 14
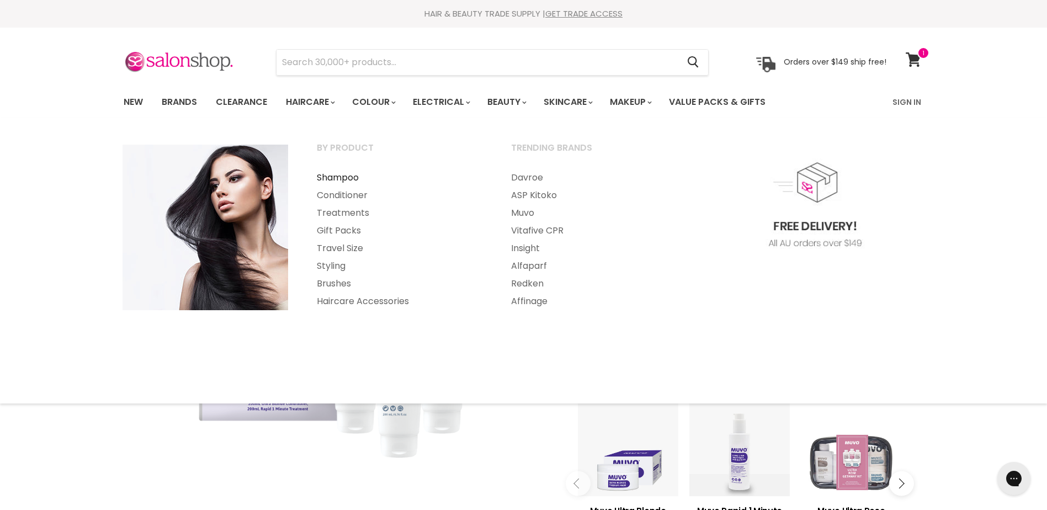
click at [345, 173] on link "Shampoo" at bounding box center [399, 178] width 192 height 18
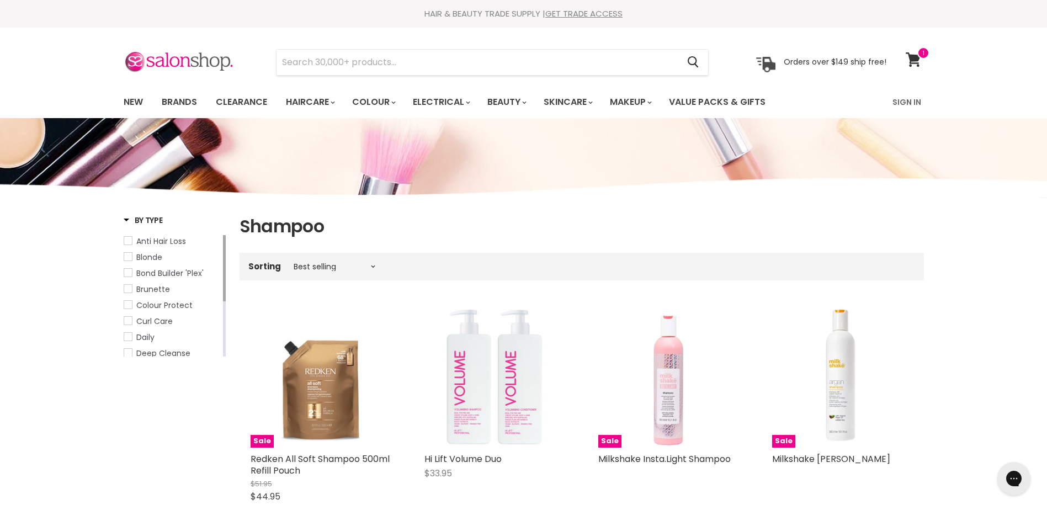
drag, startPoint x: 225, startPoint y: 297, endPoint x: 236, endPoint y: 248, distance: 50.3
click at [134, 257] on link "Blonde" at bounding box center [172, 257] width 97 height 12
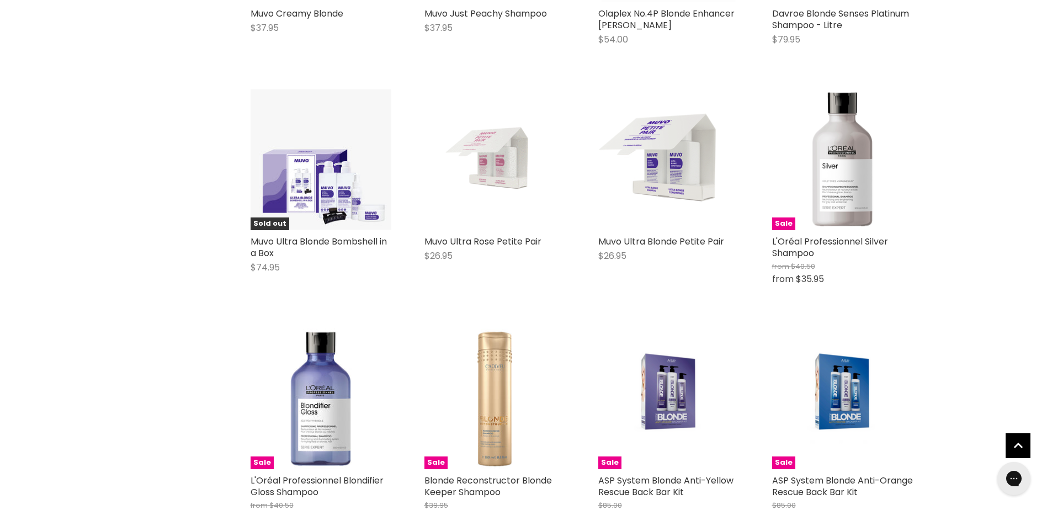
scroll to position [2401, 0]
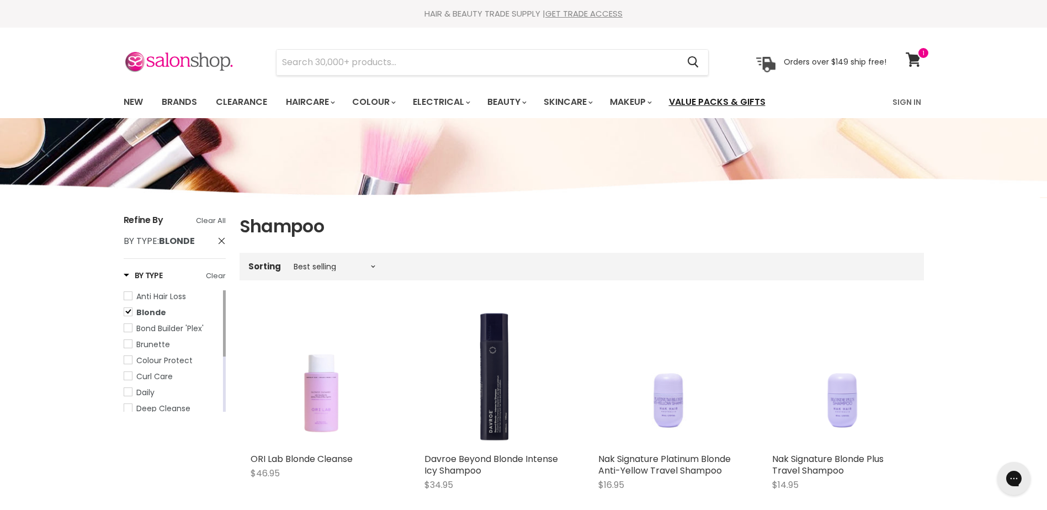
click at [747, 102] on link "Value Packs & Gifts" at bounding box center [716, 101] width 113 height 23
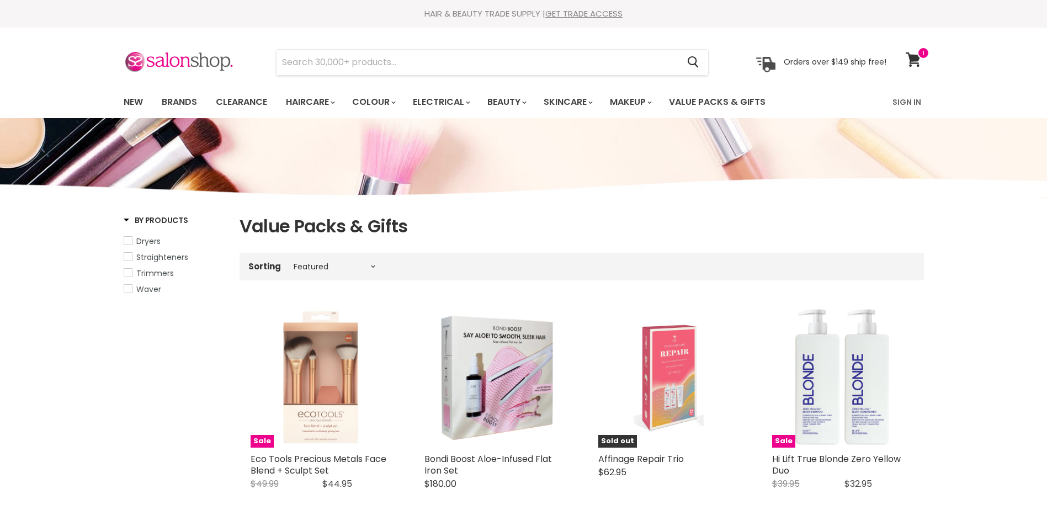
select select "manual"
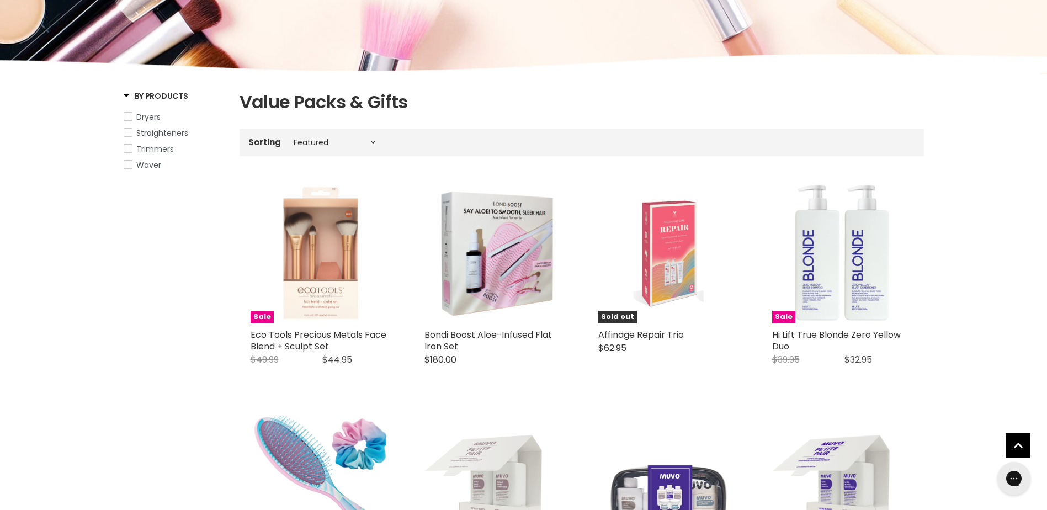
scroll to position [129, 0]
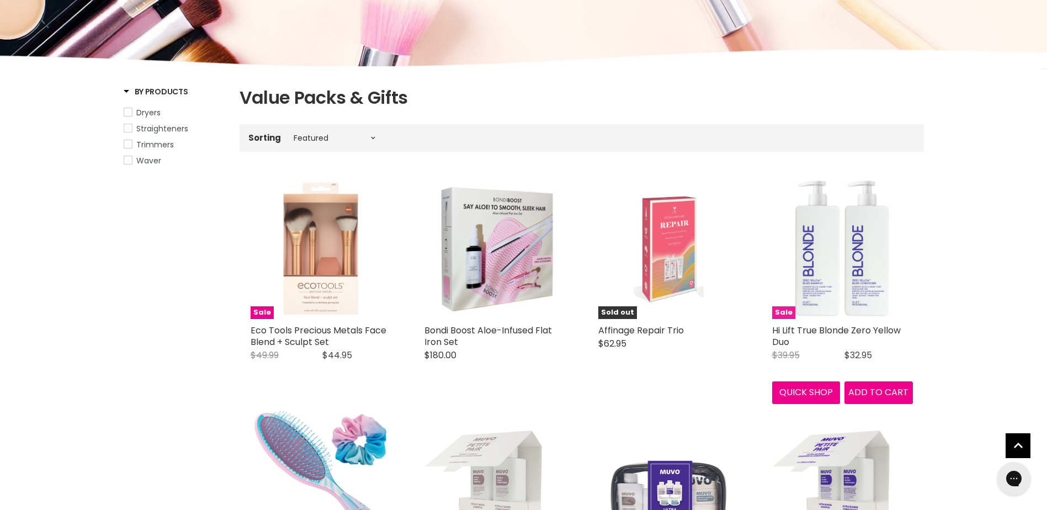
click at [828, 286] on img "Main content" at bounding box center [842, 248] width 141 height 141
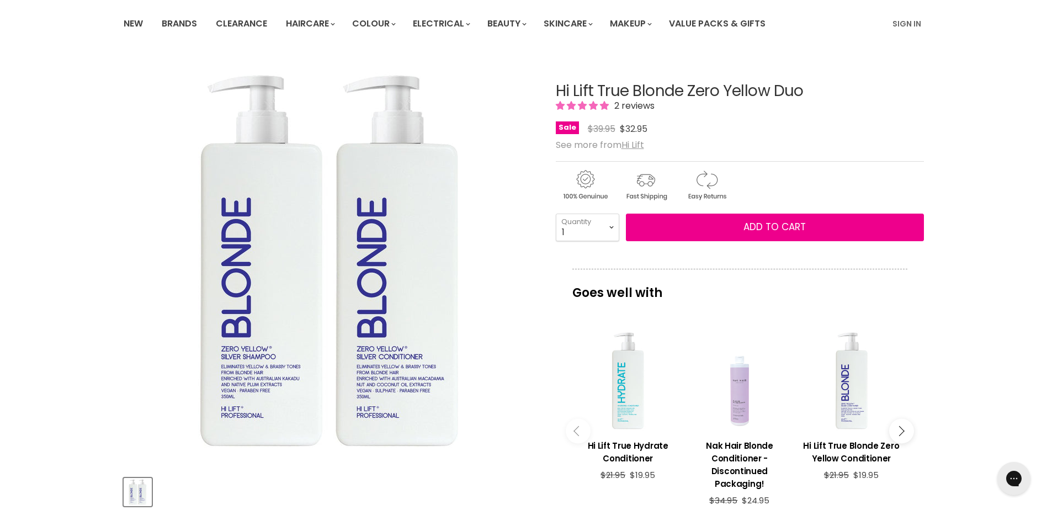
scroll to position [88, 0]
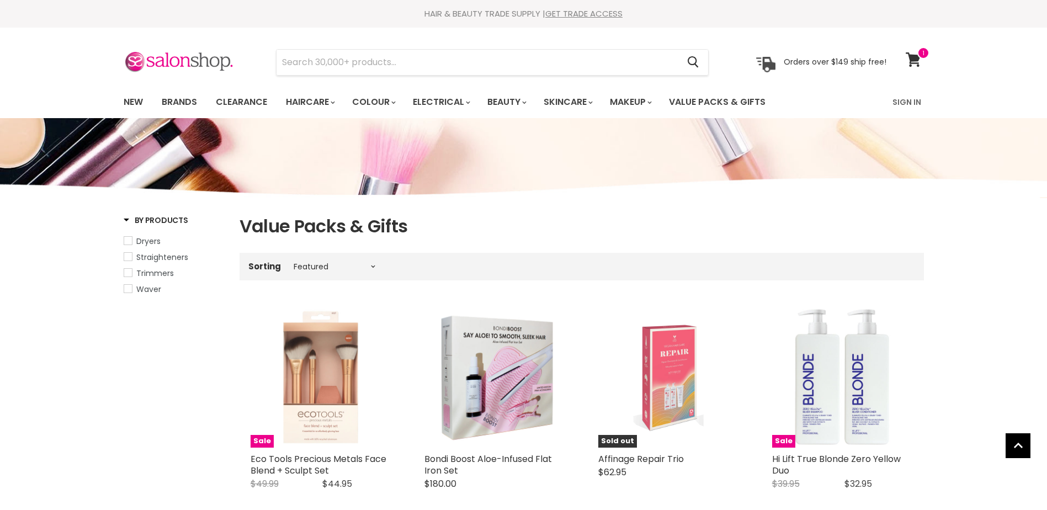
select select "manual"
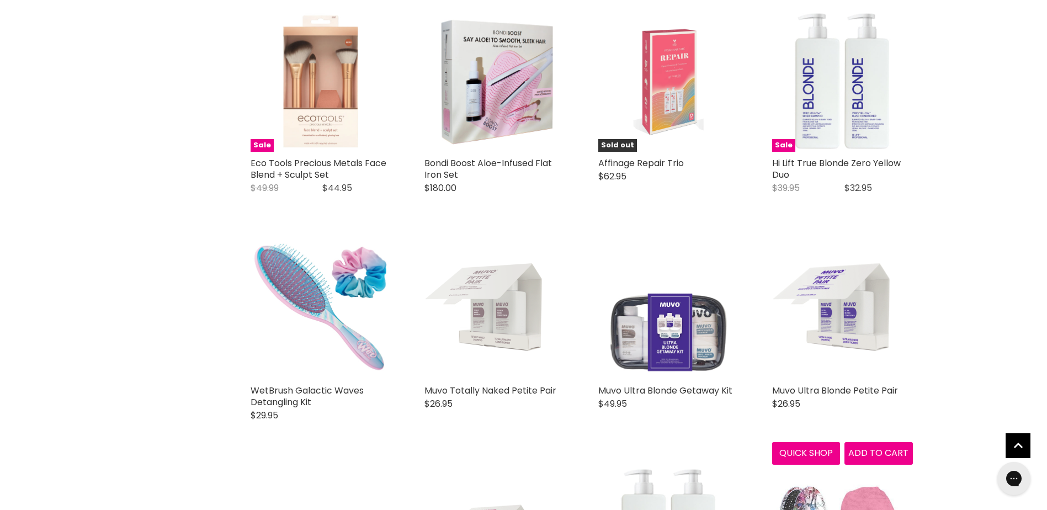
click at [840, 317] on img "Main content" at bounding box center [842, 308] width 141 height 141
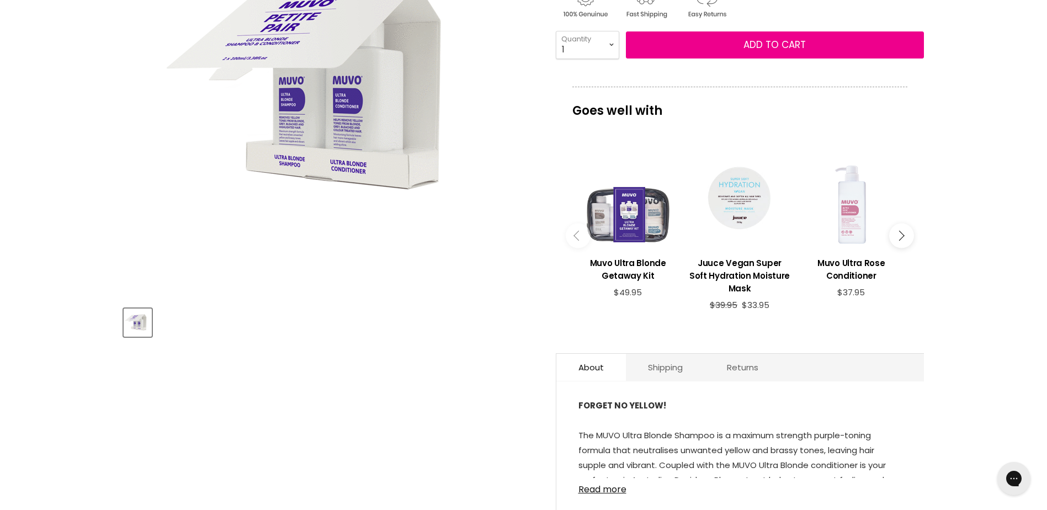
scroll to position [262, 0]
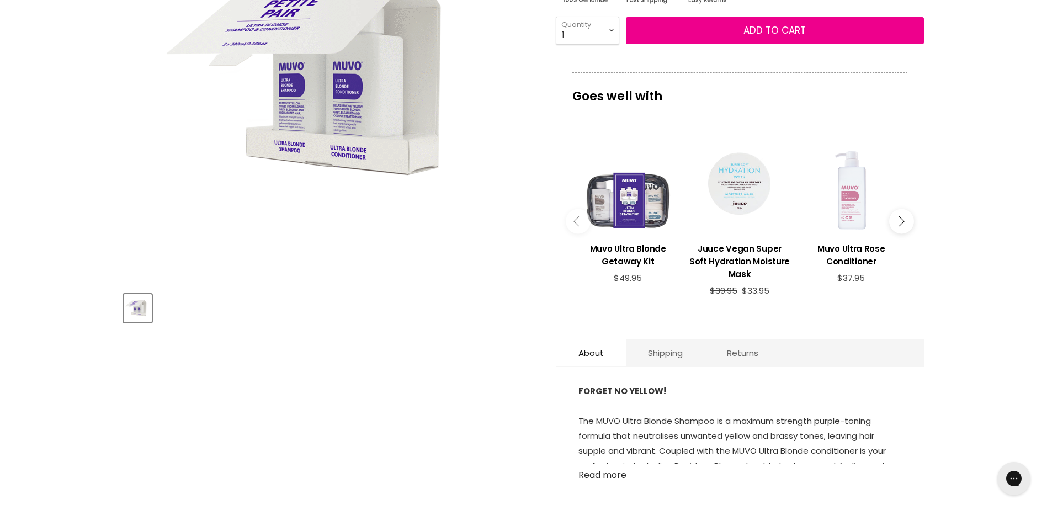
click at [606, 473] on link "Read more" at bounding box center [739, 471] width 323 height 17
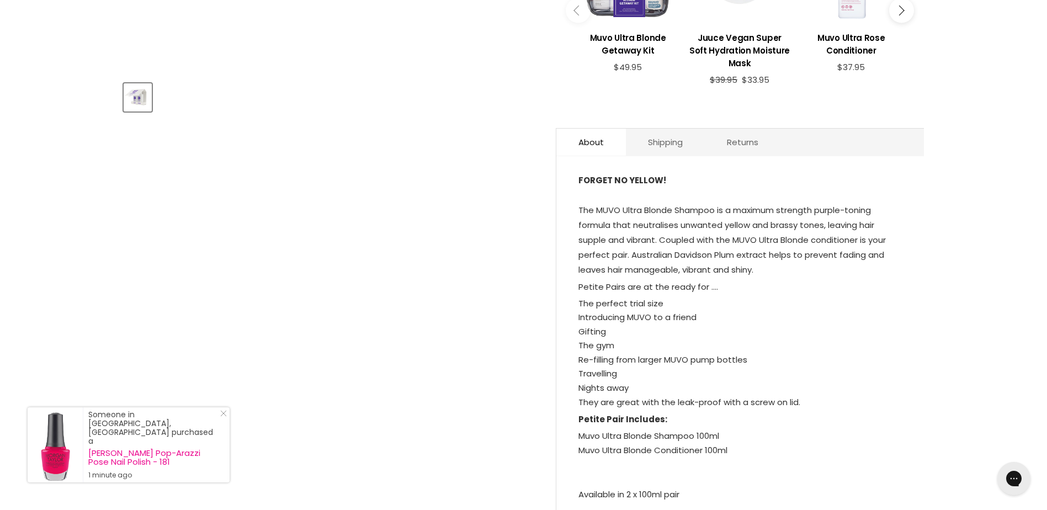
scroll to position [0, 0]
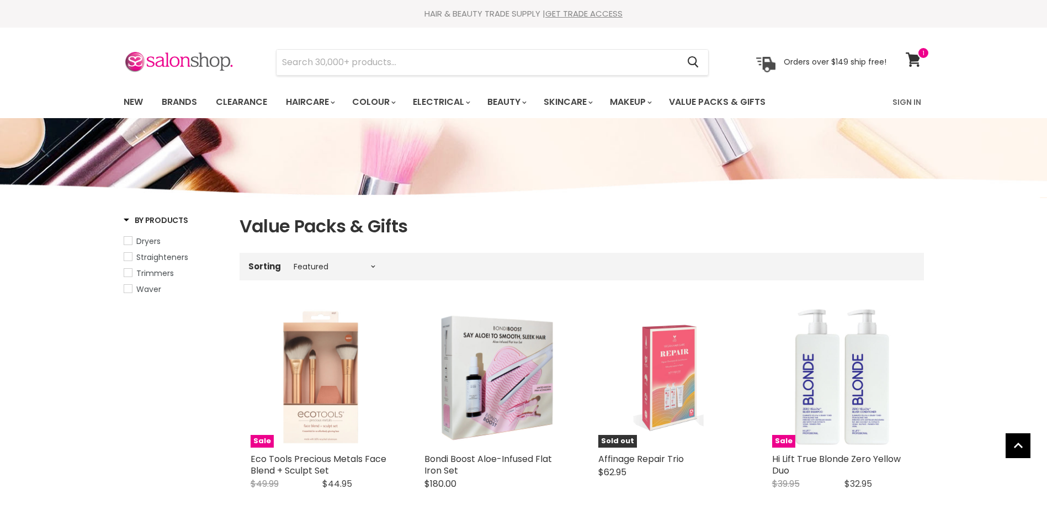
select select "manual"
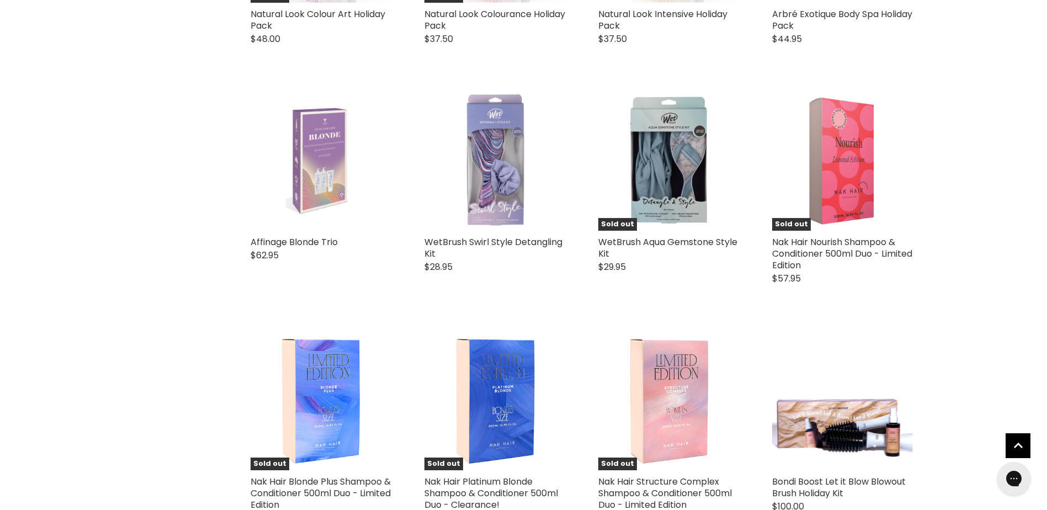
scroll to position [2321, 0]
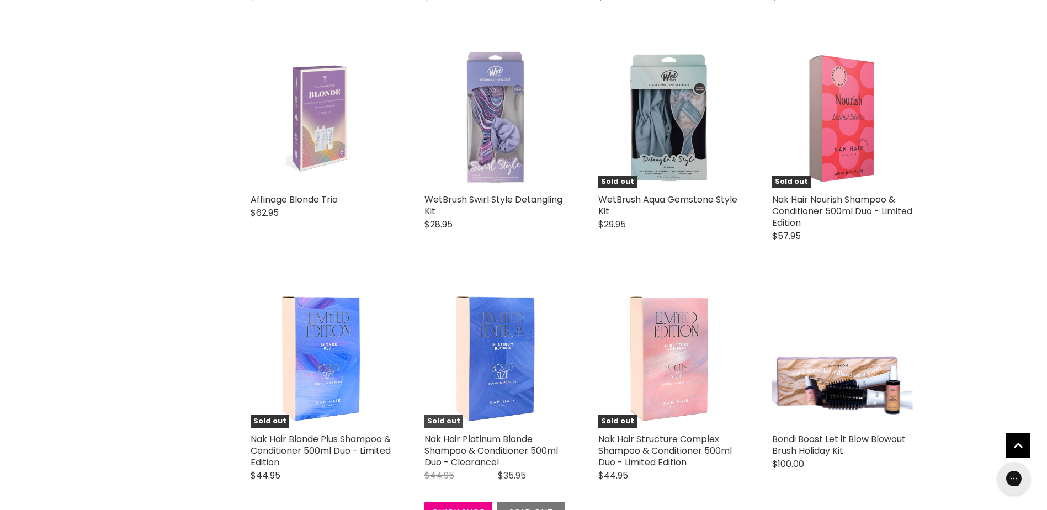
click at [488, 362] on img "Main content" at bounding box center [493, 357] width 93 height 141
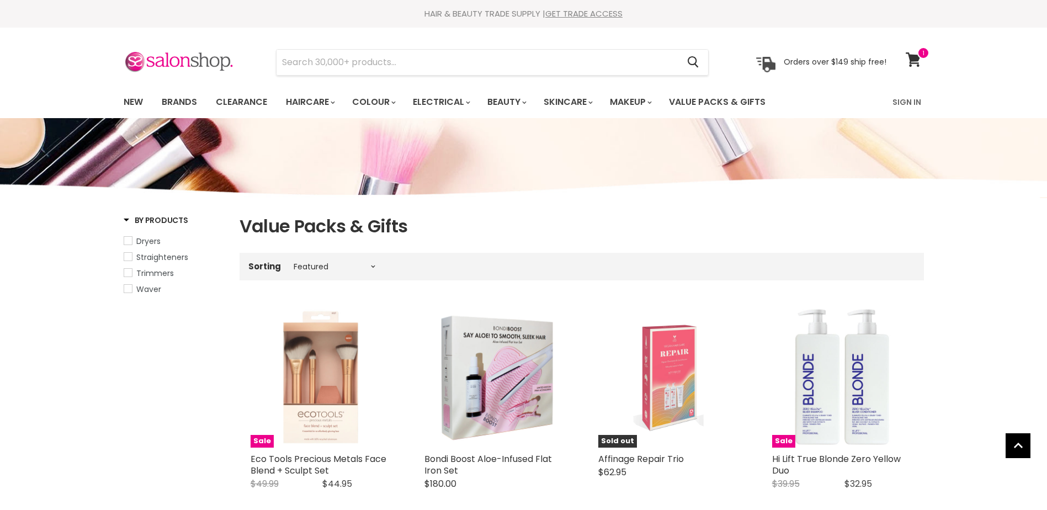
select select "manual"
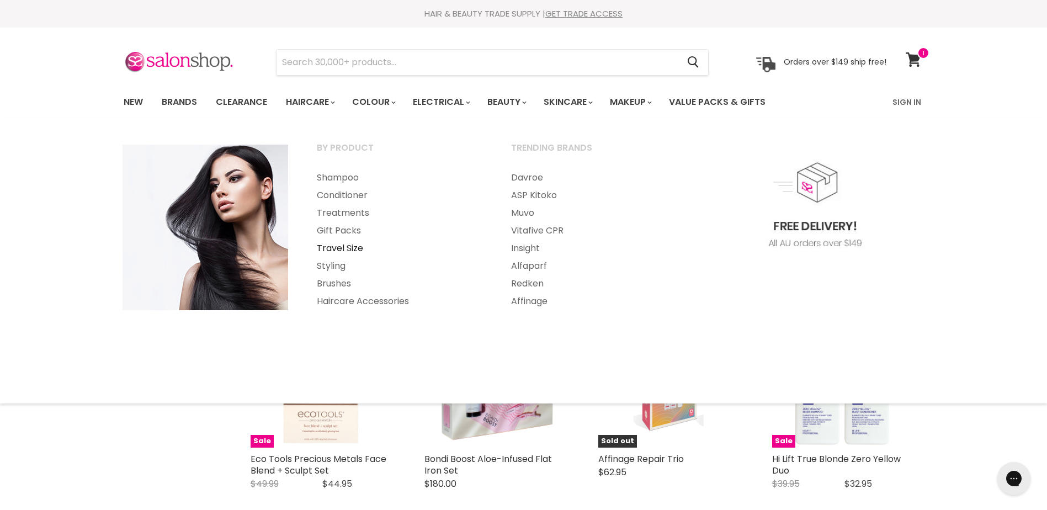
click at [343, 247] on link "Travel Size" at bounding box center [399, 248] width 192 height 18
